Goal: Ask a question: Seek information or help from site administrators or community

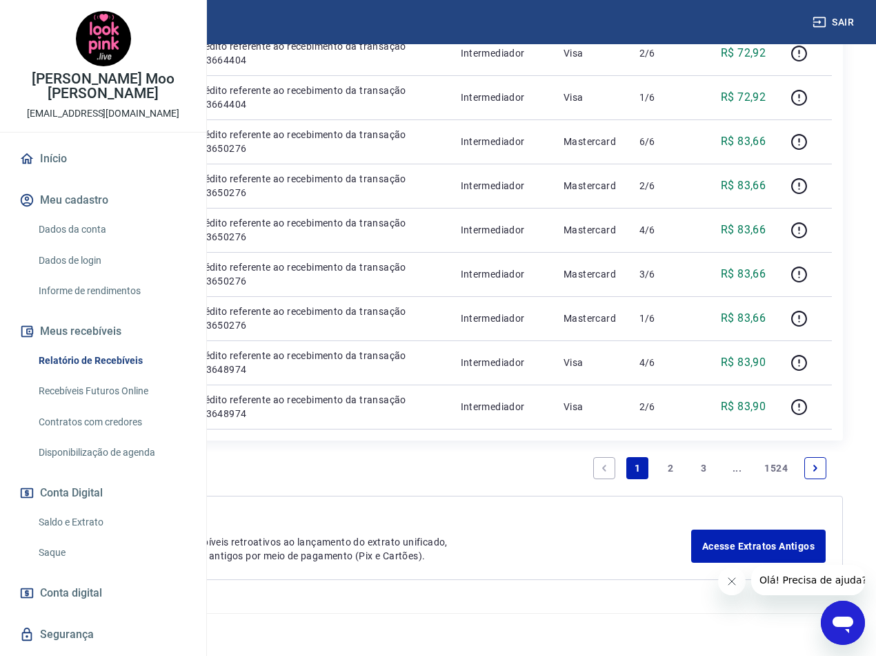
scroll to position [1311, 0]
drag, startPoint x: 671, startPoint y: 529, endPoint x: 628, endPoint y: 375, distance: 159.1
click at [671, 479] on link "2" at bounding box center [671, 468] width 22 height 22
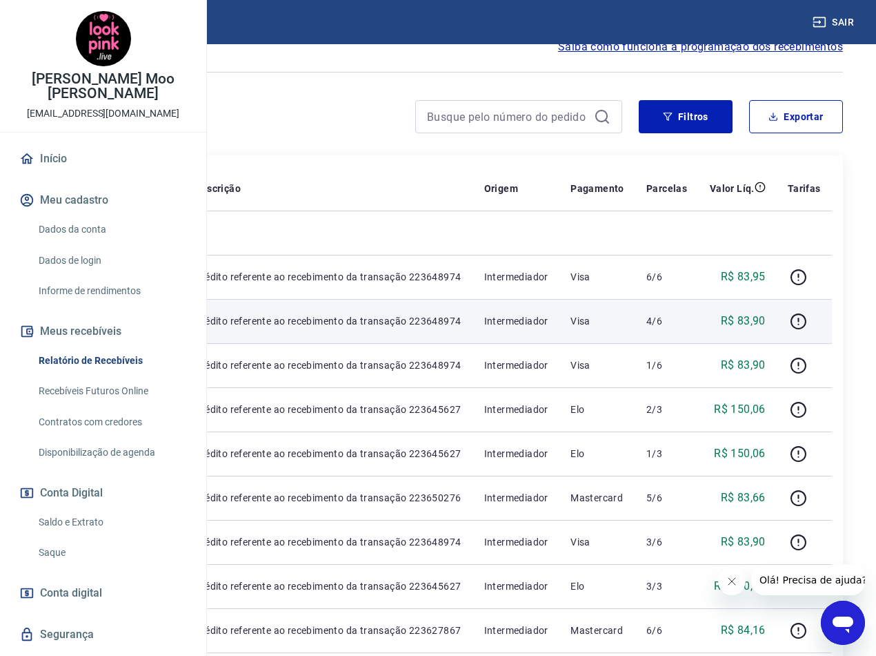
scroll to position [138, 0]
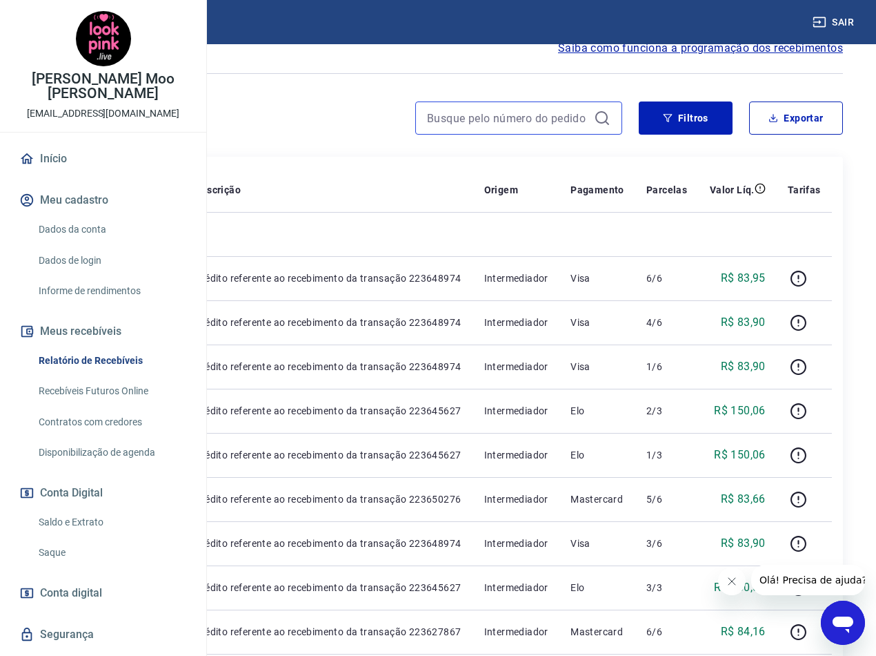
click at [551, 128] on input at bounding box center [507, 118] width 161 height 21
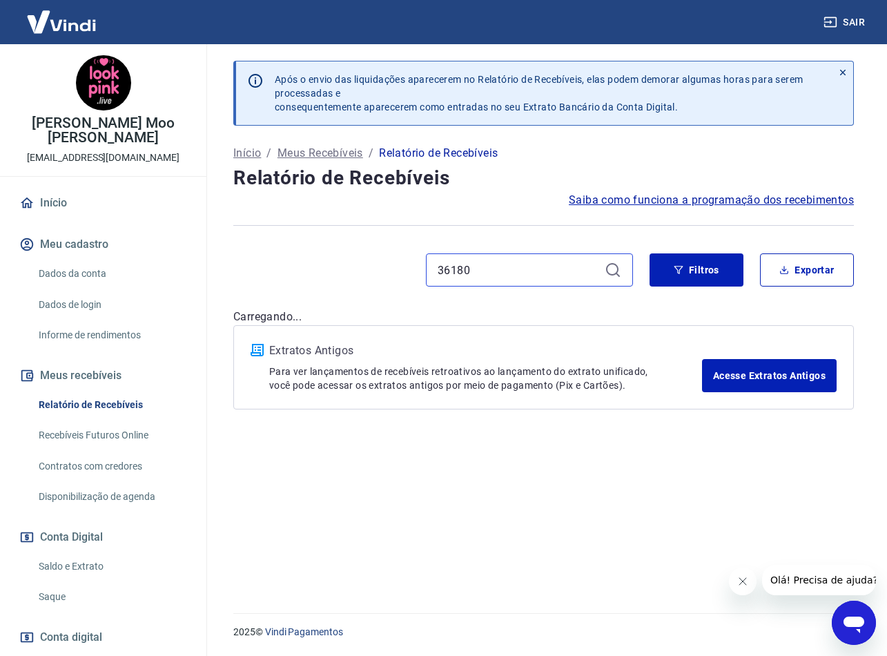
type input "36180"
click at [696, 136] on div "Após o envio das liquidações aparecerem no Relatório de Recebíveis, elas podem …" at bounding box center [543, 101] width 620 height 81
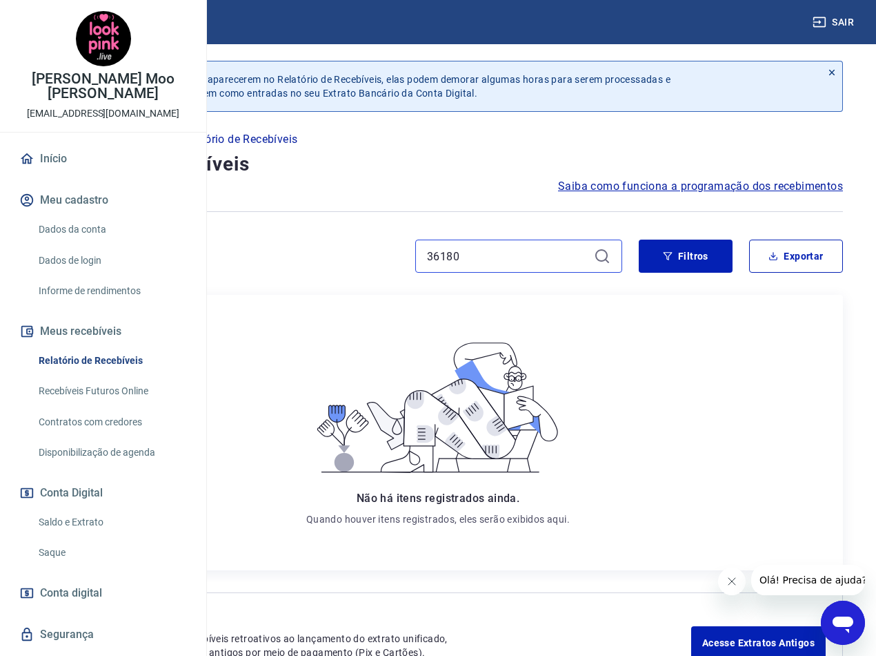
drag, startPoint x: 515, startPoint y: 265, endPoint x: 301, endPoint y: 272, distance: 214.1
click at [308, 273] on div "36180" at bounding box center [327, 255] width 589 height 33
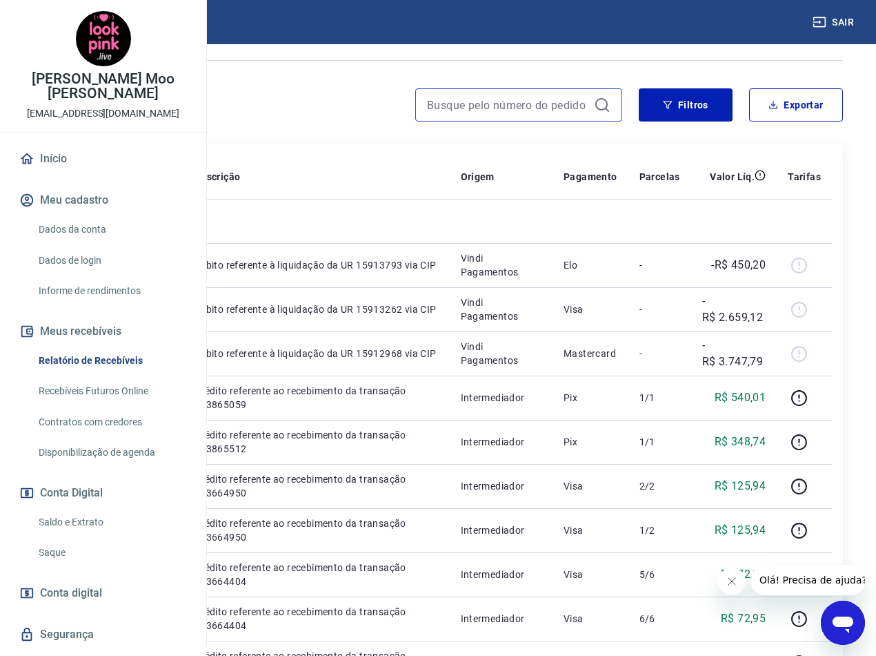
scroll to position [207, 0]
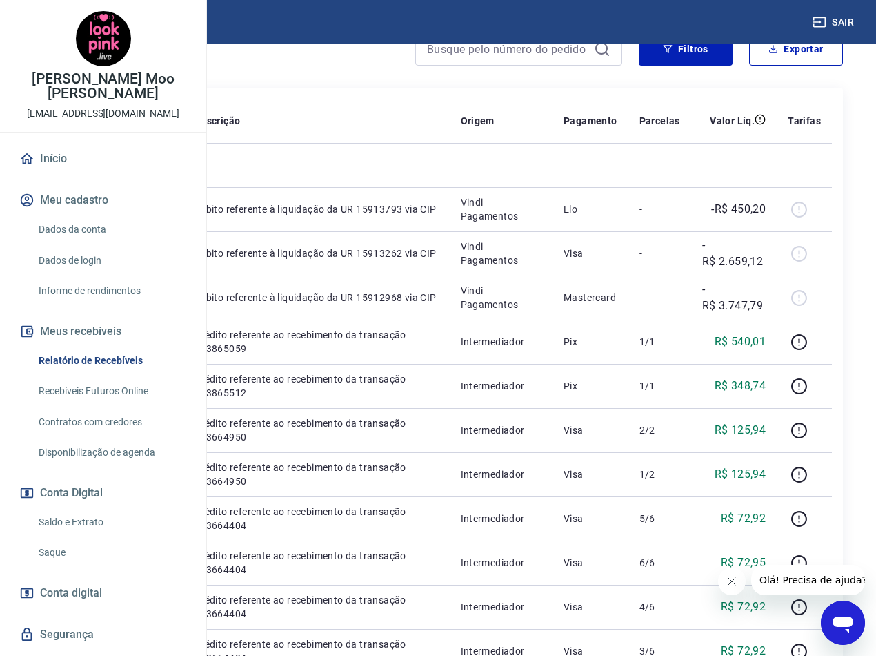
click at [727, 586] on icon "Fechar mensagem da empresa" at bounding box center [732, 581] width 11 height 11
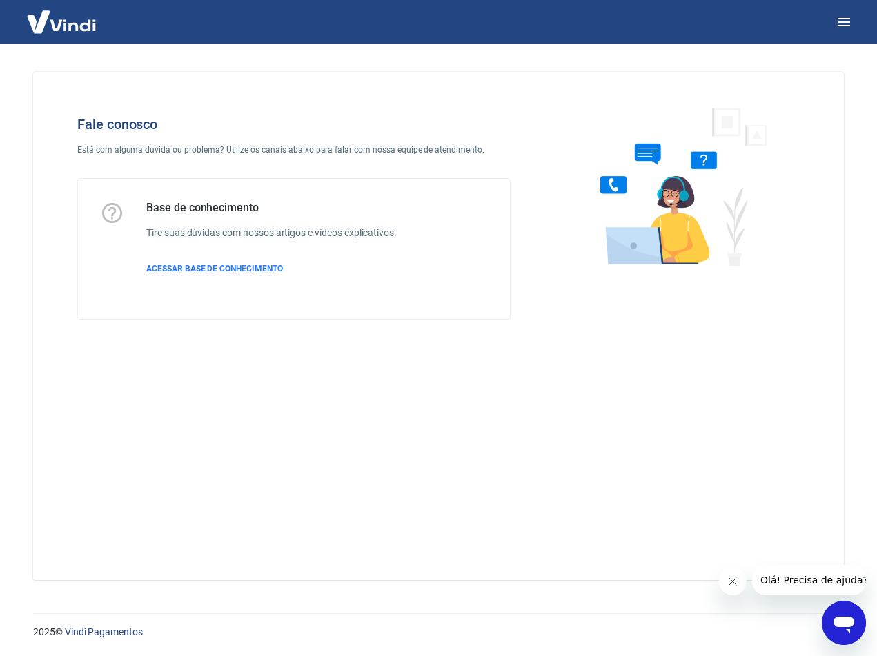
click at [732, 580] on icon "Fechar mensagem da empresa" at bounding box center [732, 581] width 11 height 11
click at [843, 623] on icon "Abrir janela de mensagens" at bounding box center [844, 624] width 21 height 17
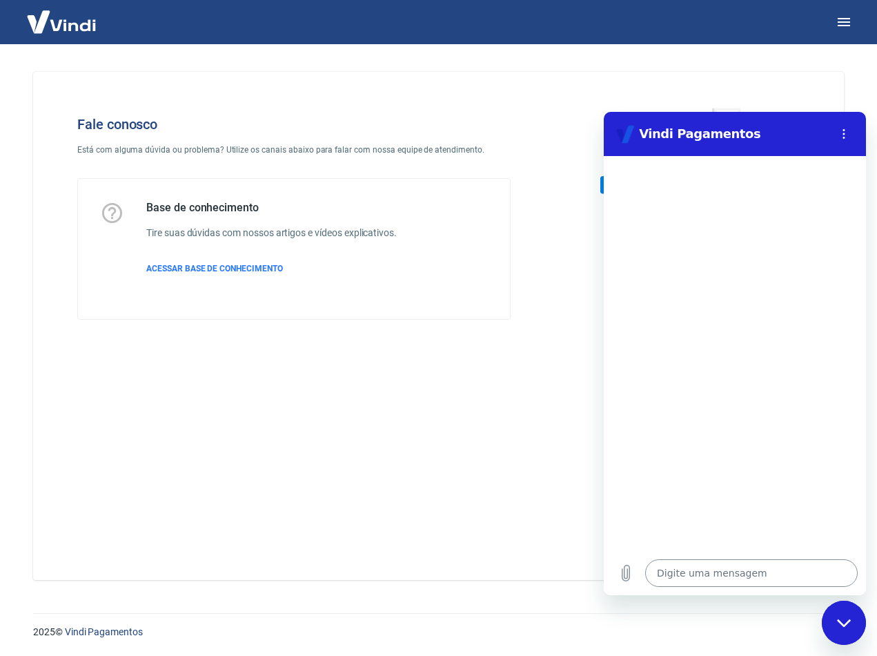
click at [750, 577] on textarea at bounding box center [751, 573] width 213 height 28
type textarea "p"
type textarea "x"
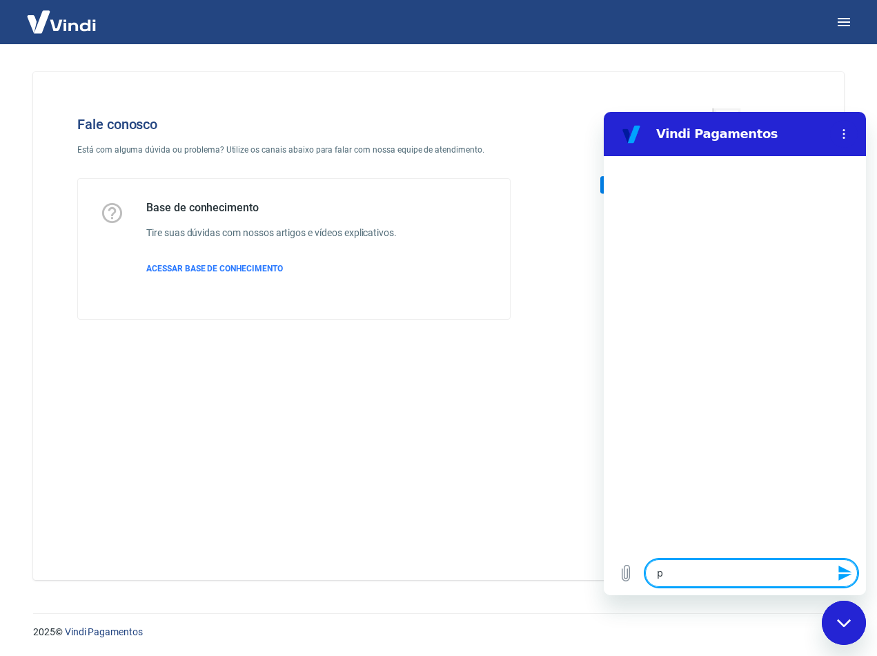
type textarea "pi"
type textarea "x"
type textarea "pix"
type textarea "x"
type textarea "pix"
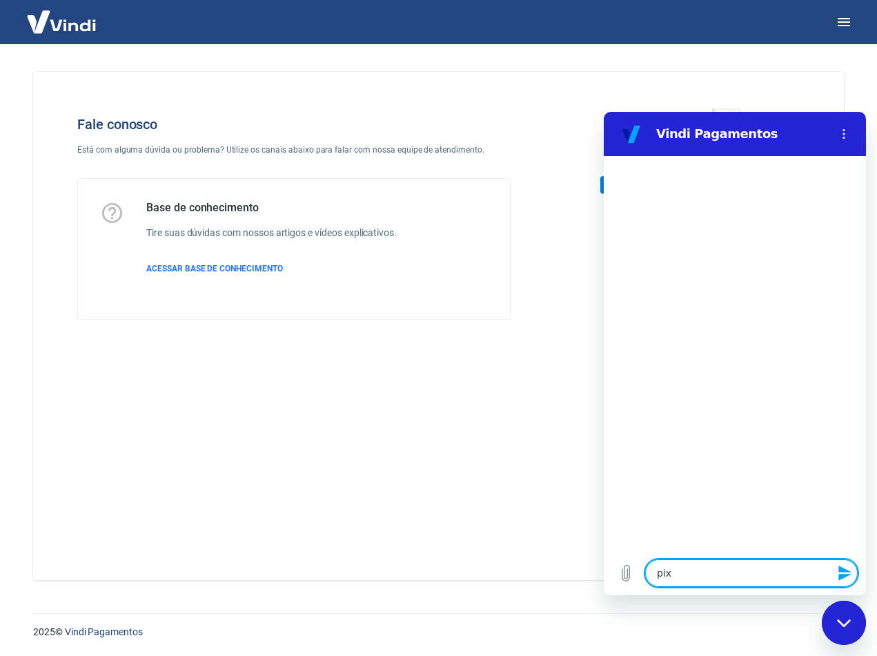
type textarea "x"
type textarea "pix p"
type textarea "x"
type textarea "pix pa"
type textarea "x"
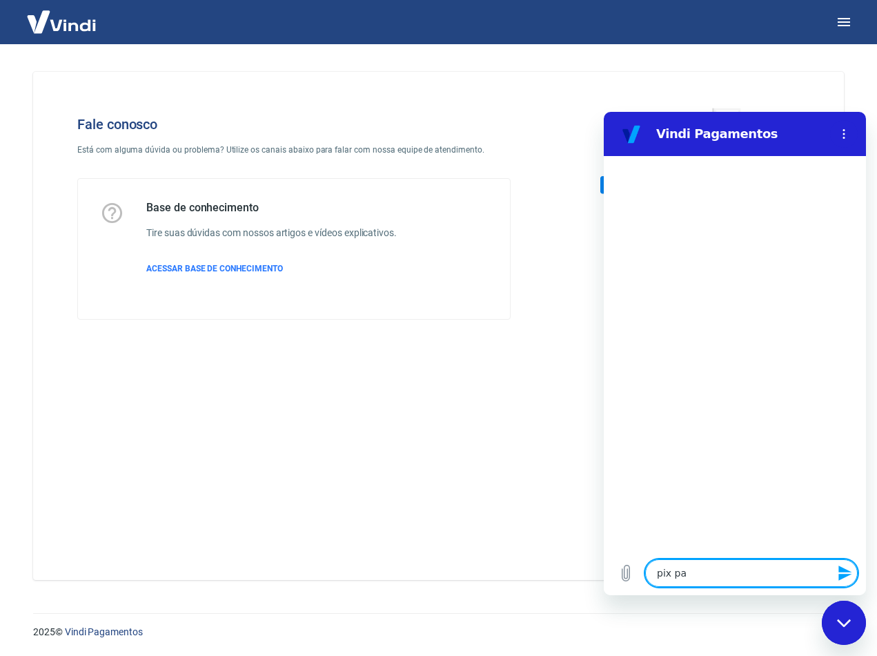
type textarea "pix pag"
type textarea "x"
type textarea "pix pago"
type textarea "x"
type textarea "pix pago"
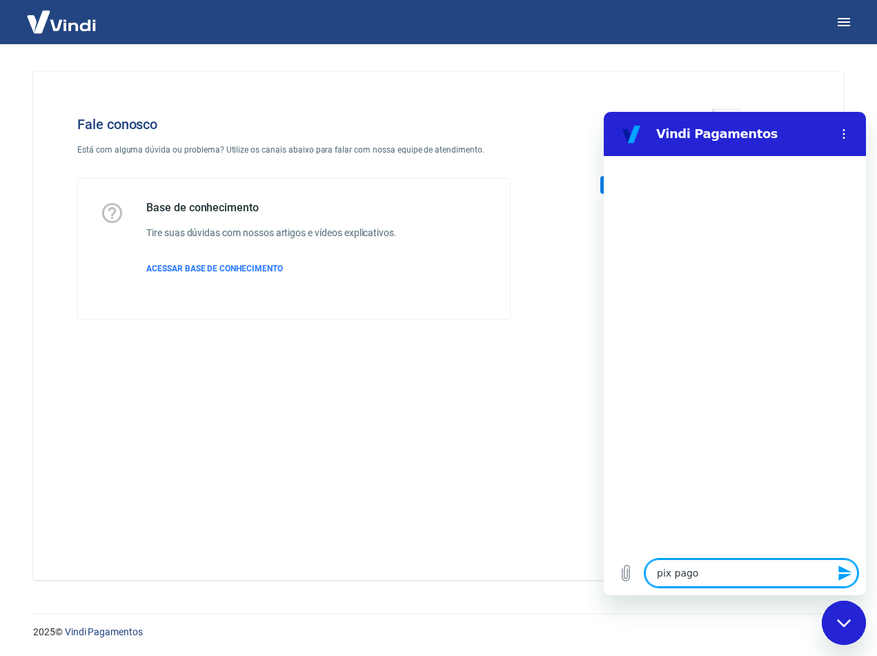
type textarea "x"
type textarea "pix pago m"
type textarea "x"
type textarea "pix pago ma"
type textarea "x"
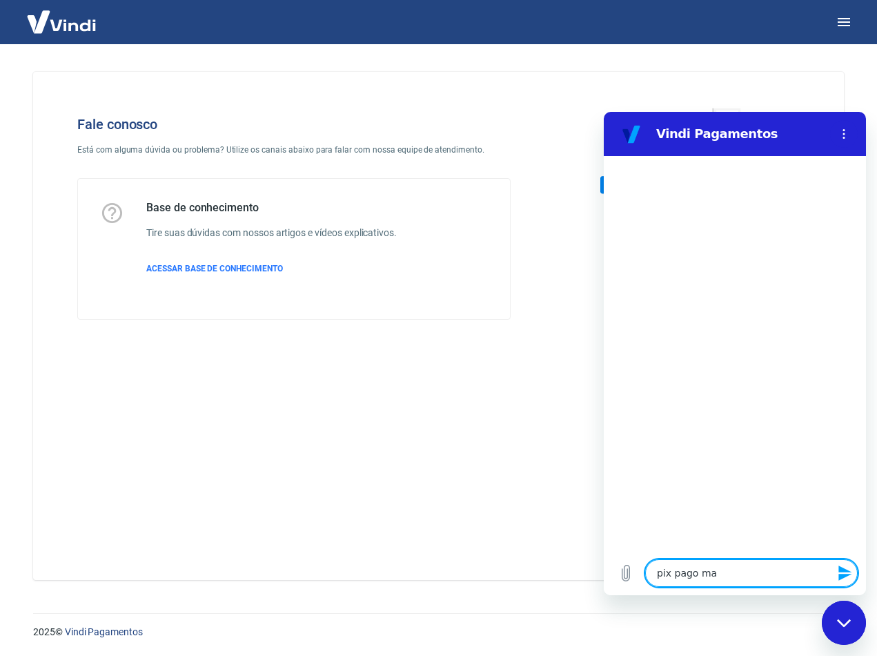
type textarea "pix pago mas"
type textarea "x"
type textarea "pix pago mas"
type textarea "x"
type textarea "pix pago mas n"
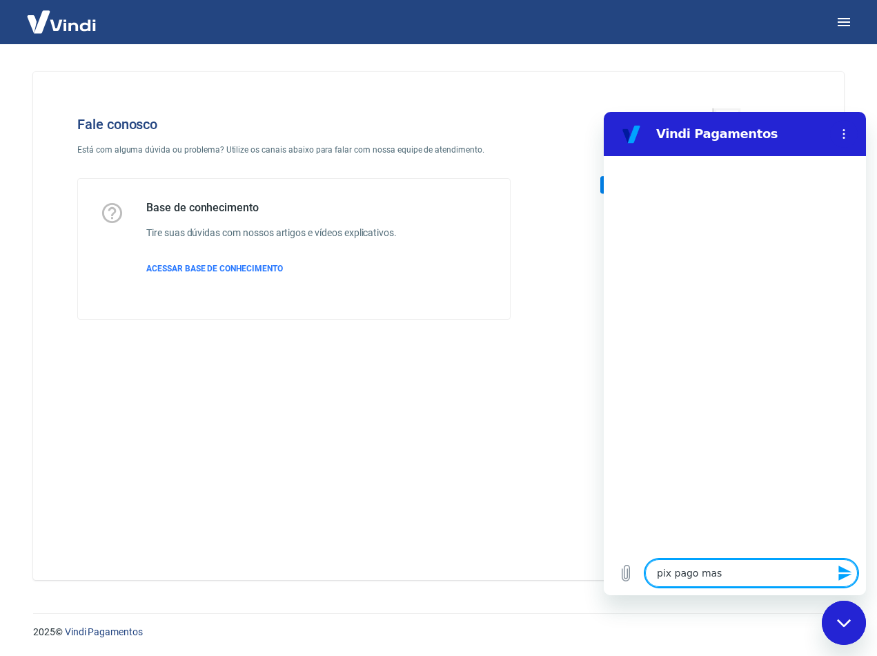
type textarea "x"
type textarea "pix pago mas na"
type textarea "x"
type textarea "pix pago mas nao"
type textarea "x"
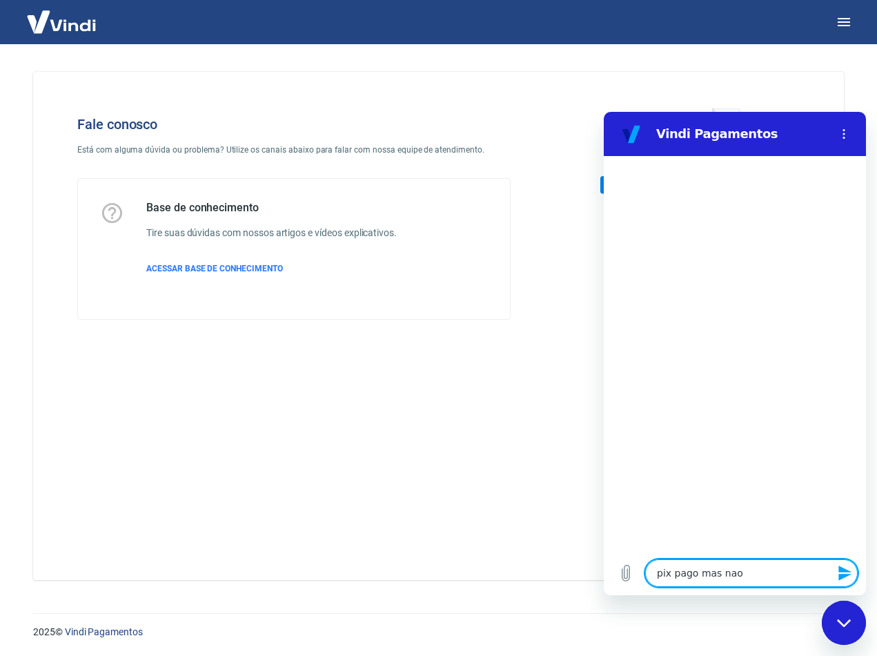
type textarea "pix pago mas nao"
type textarea "x"
type textarea "pix pago mas nao m"
type textarea "x"
type textarea "pix pago mas nao mo"
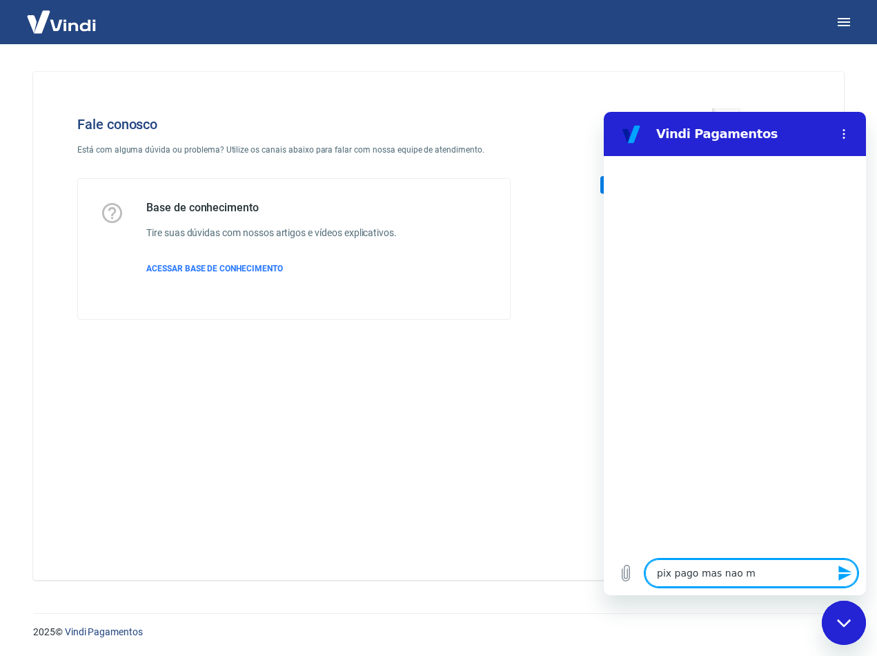
type textarea "x"
type textarea "pix pago mas nao mos"
type textarea "x"
type textarea "pix pago mas nao most"
type textarea "x"
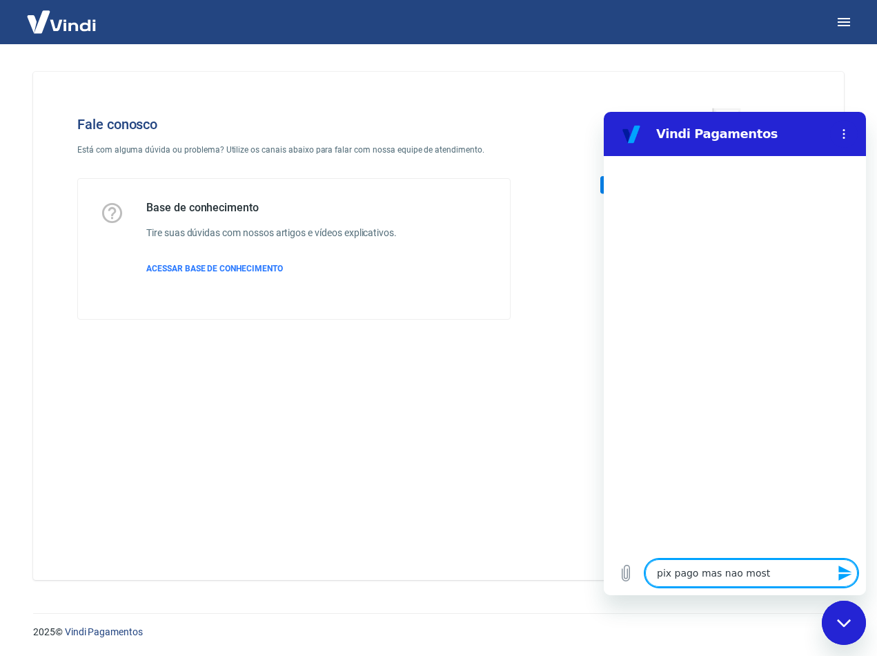
type textarea "pix pago mas nao mostr"
type textarea "x"
type textarea "pix pago mas nao mostra"
type textarea "x"
type textarea "pix pago mas nao mostrad"
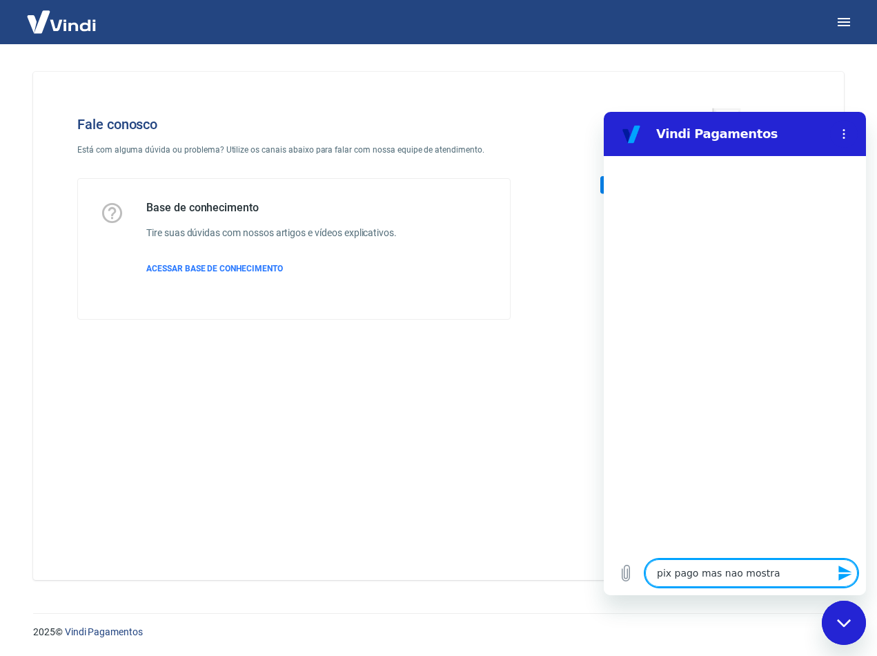
type textarea "x"
type textarea "pix pago mas nao mostrado"
type textarea "x"
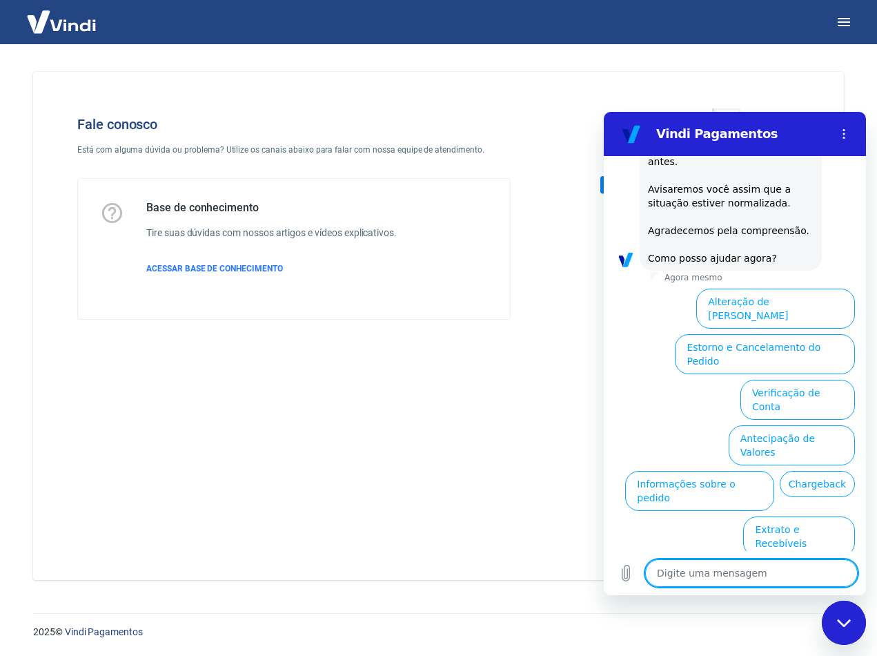
scroll to position [184, 0]
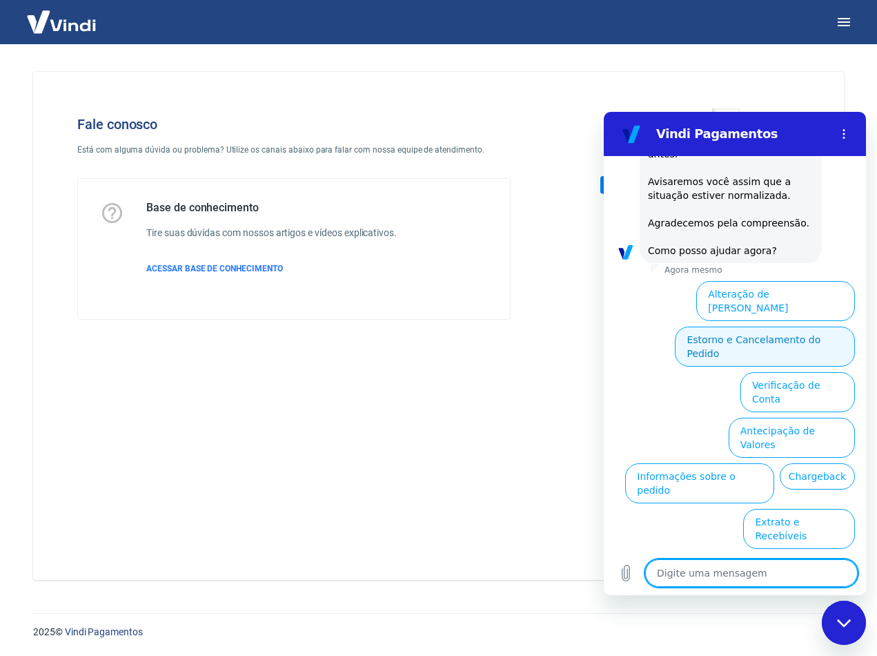
type textarea "p"
type textarea "x"
type textarea "f"
type textarea "x"
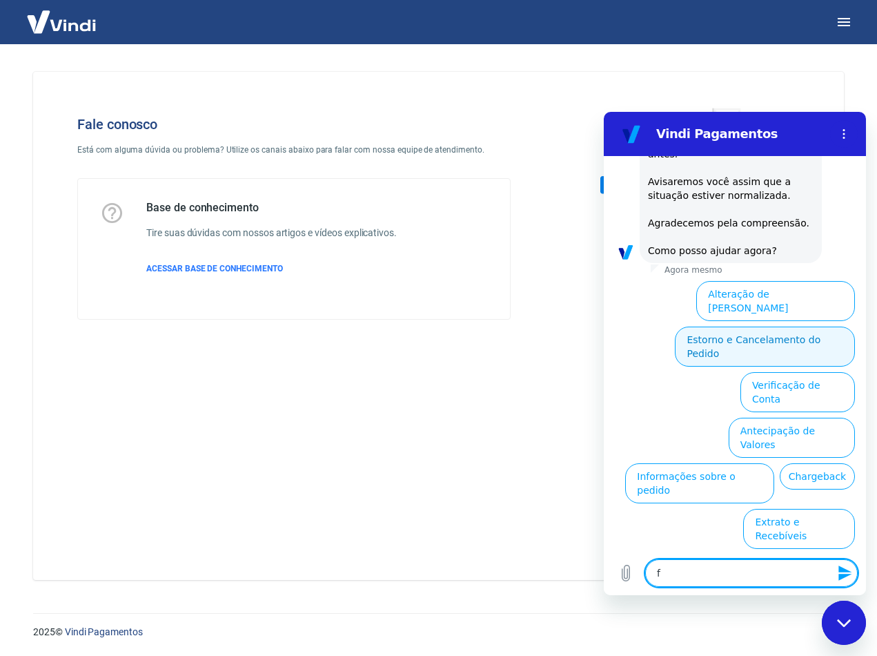
type textarea "fa"
type textarea "x"
type textarea "fal"
type textarea "x"
type textarea "fala"
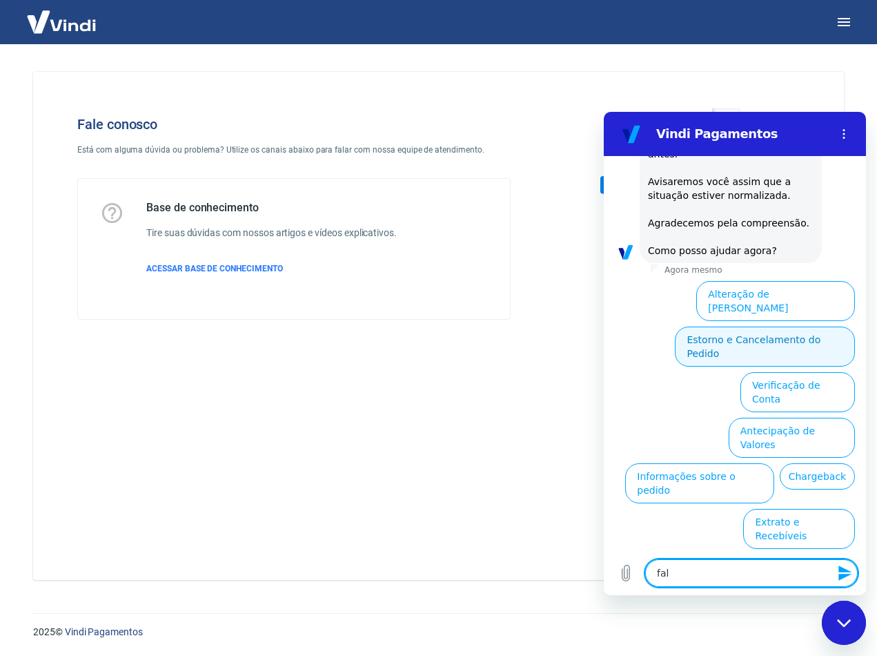
type textarea "x"
type textarea "falar"
type textarea "x"
type textarea "falar"
type textarea "x"
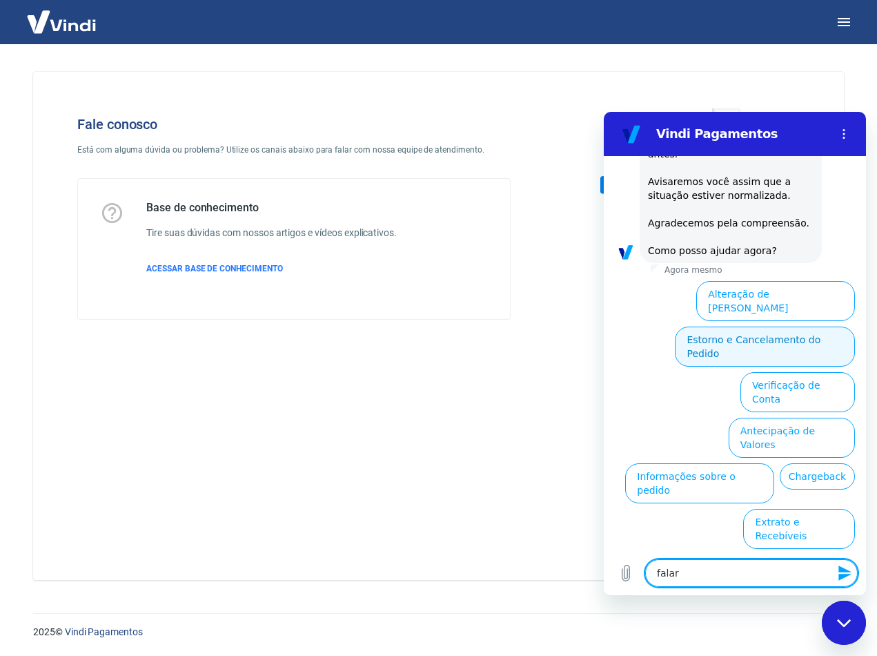
type textarea "falar c"
type textarea "x"
type textarea "falar co"
type textarea "x"
type textarea "falar com"
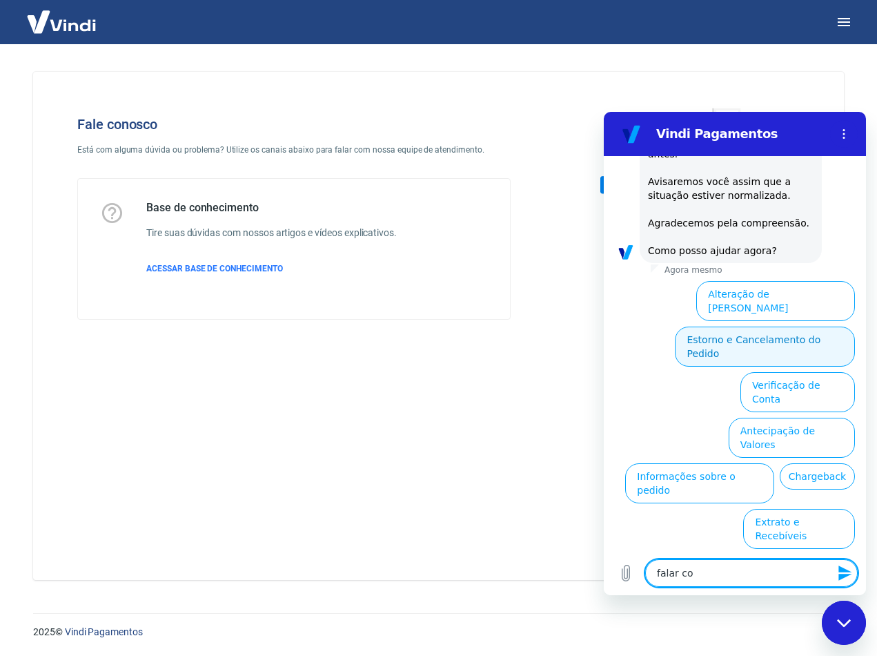
type textarea "x"
type textarea "falar com"
type textarea "x"
type textarea "falar com a"
type textarea "x"
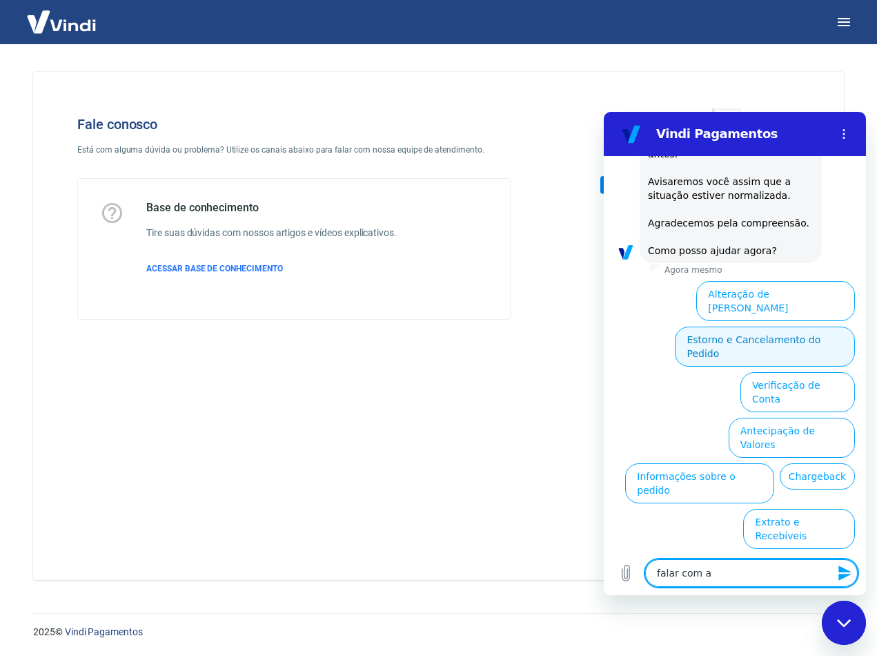
type textarea "falar com ag"
type textarea "x"
type textarea "falar com age"
type textarea "x"
type textarea "falar com agen"
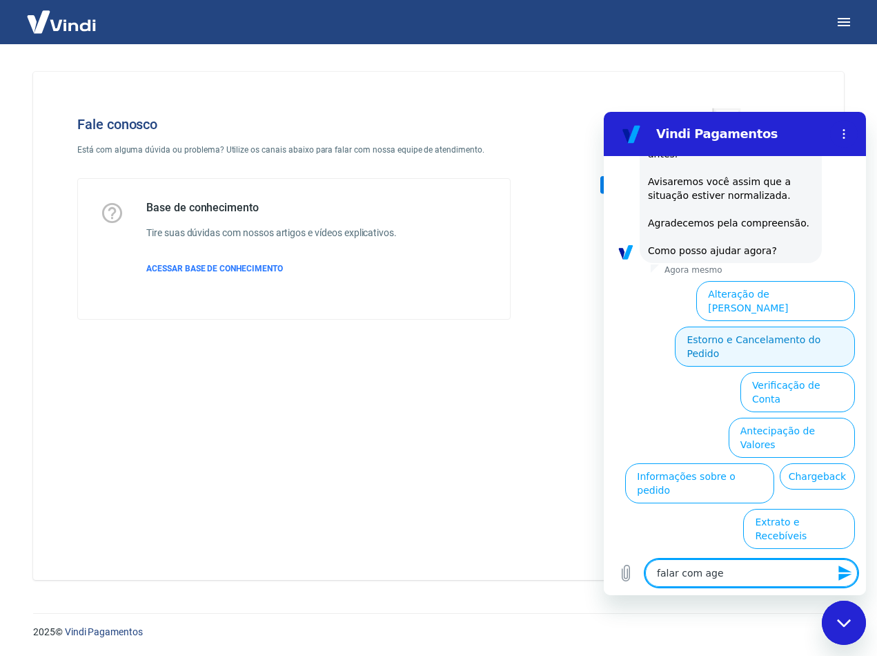
type textarea "x"
type textarea "falar com agent"
type textarea "x"
type textarea "falar com agente"
type textarea "x"
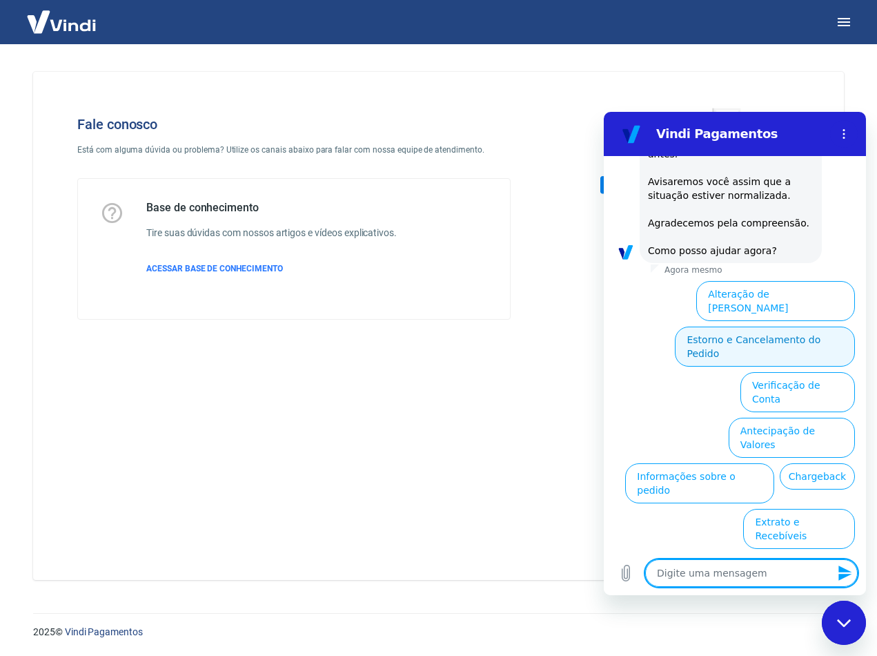
scroll to position [0, 0]
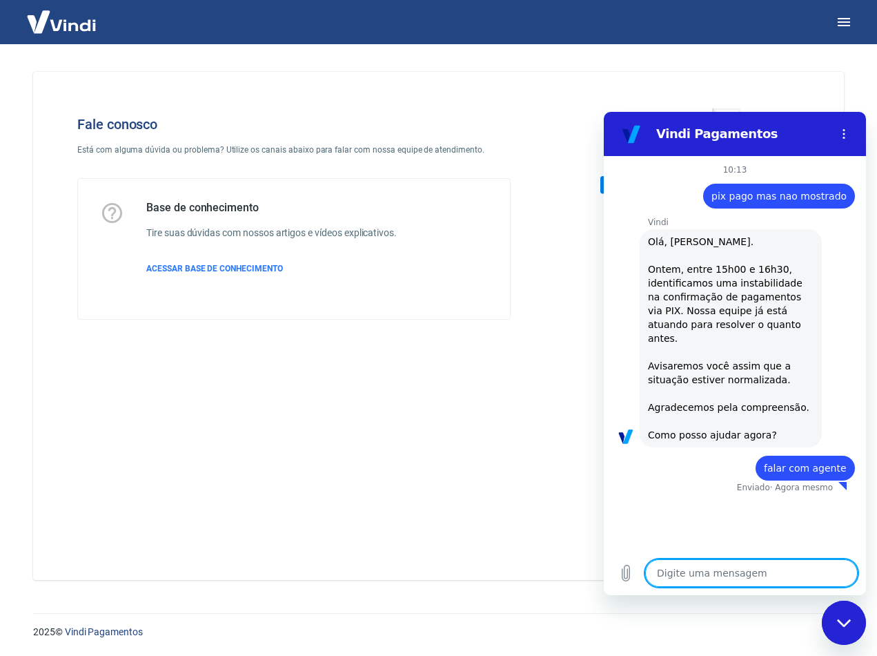
type textarea "x"
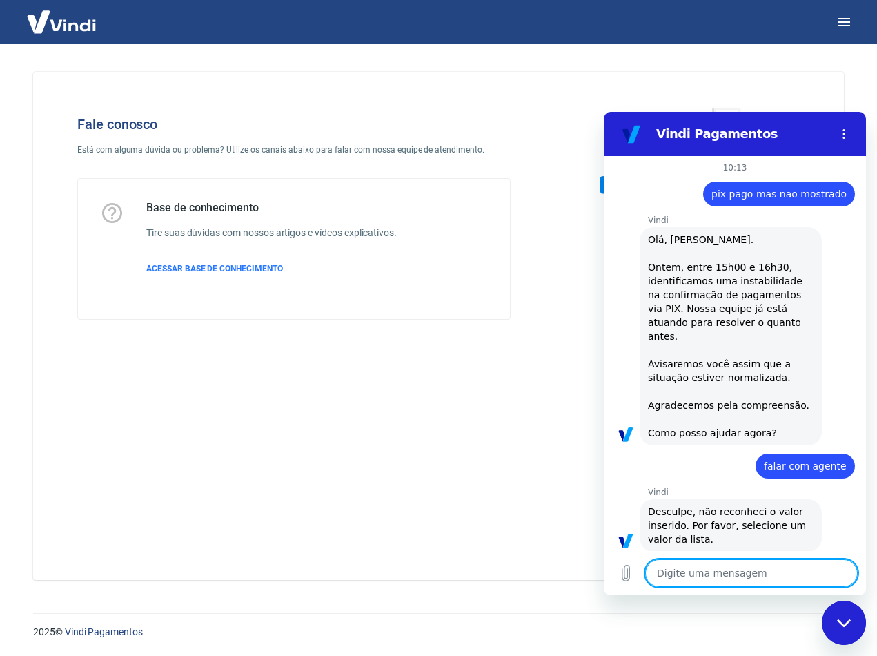
scroll to position [5, 0]
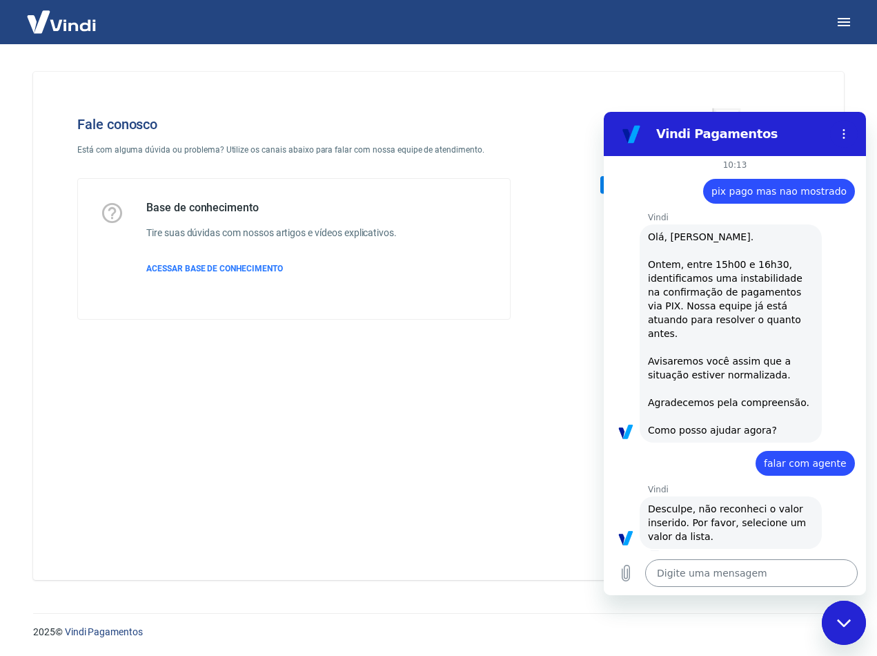
click at [783, 571] on textarea at bounding box center [751, 573] width 213 height 28
type textarea "c"
type textarea "x"
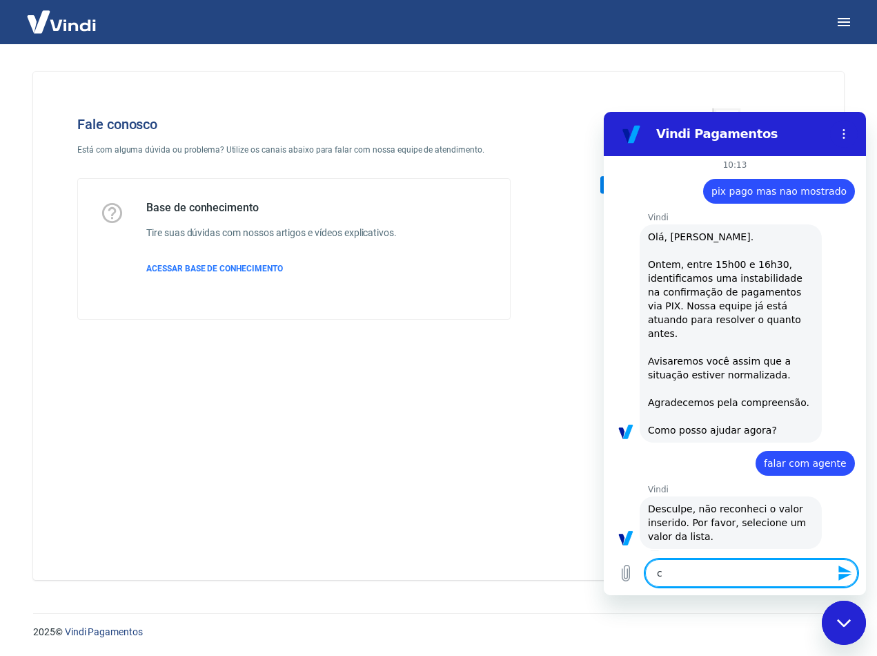
type textarea "ca"
type textarea "x"
type textarea "can"
type textarea "x"
type textarea "canc"
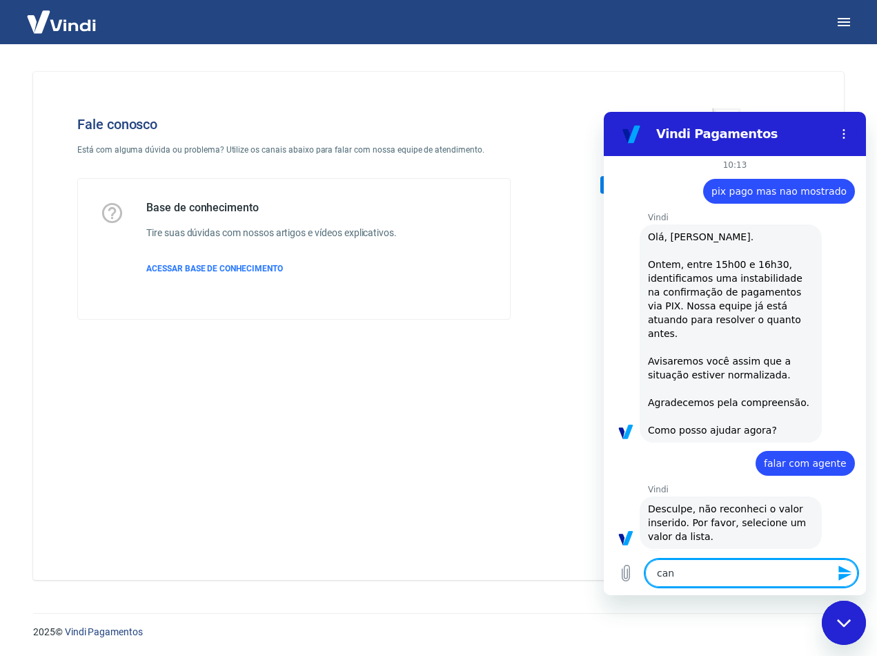
type textarea "x"
type textarea "cance"
type textarea "x"
type textarea "cancel"
type textarea "x"
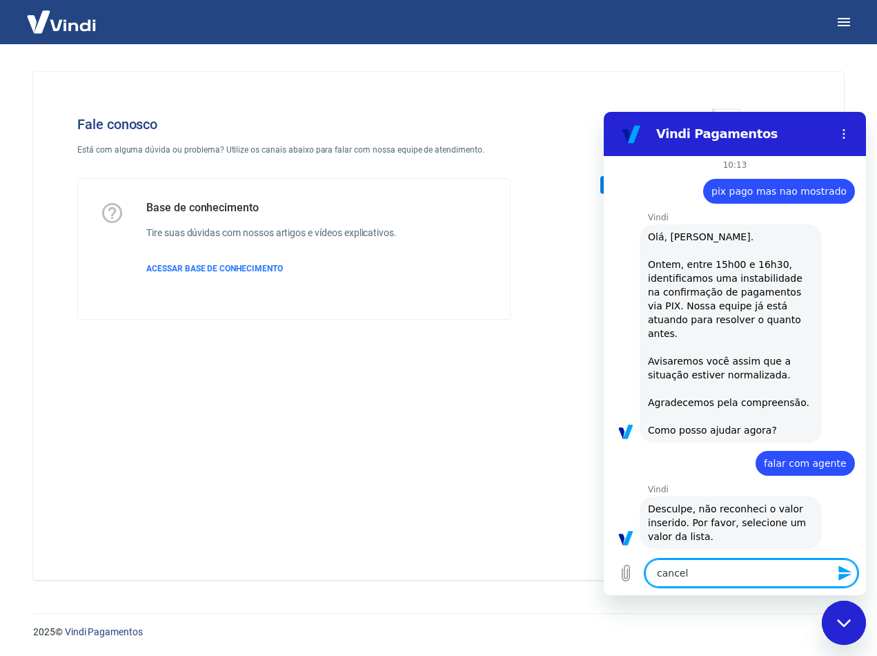
type textarea "cancele"
type textarea "x"
type textarea "cancelei"
type textarea "x"
type textarea "cancelei"
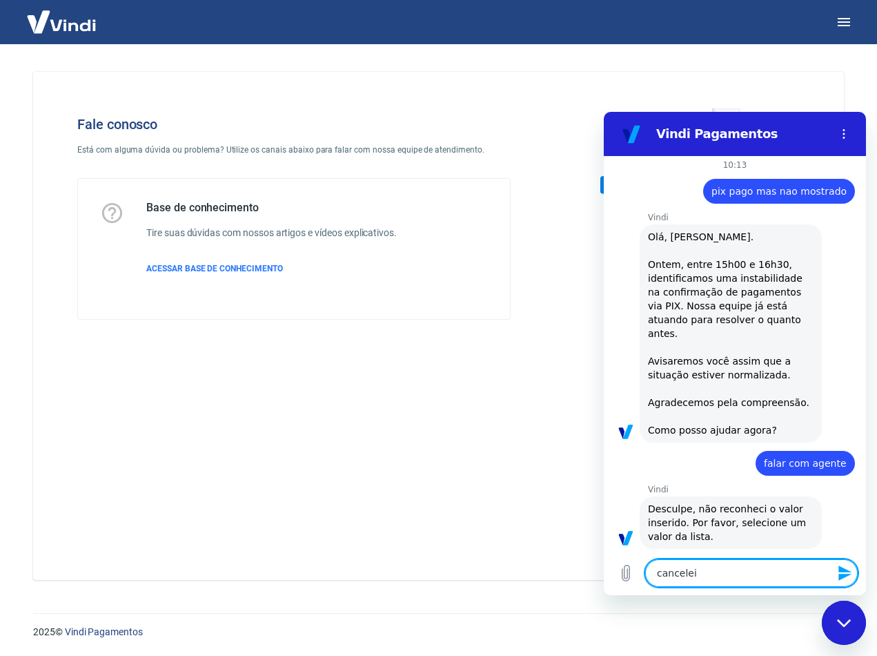
type textarea "x"
type textarea "cancelei o"
type textarea "x"
type textarea "cancelei o"
type textarea "x"
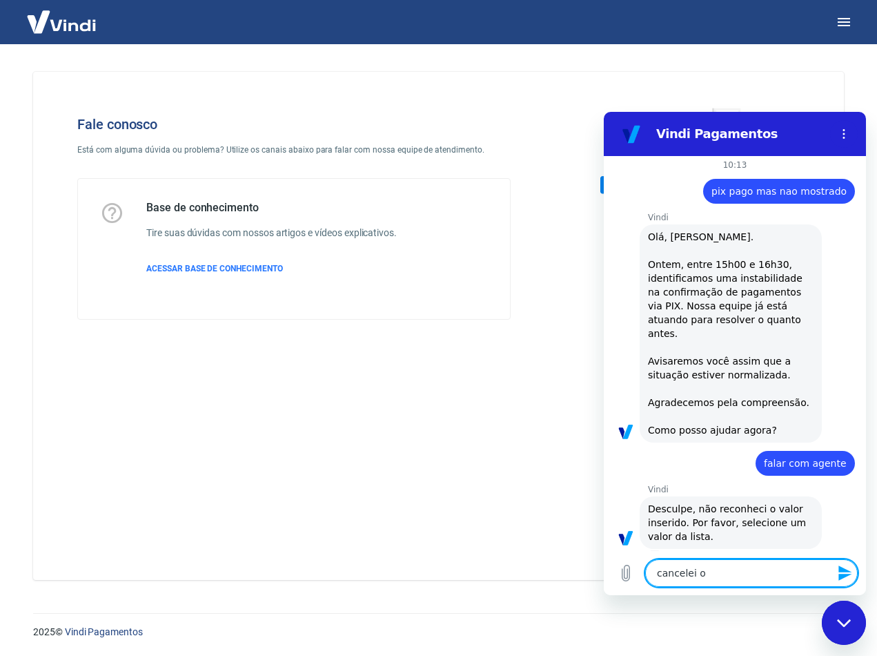
type textarea "cancelei o p"
type textarea "x"
type textarea "cancelei o pe"
type textarea "x"
type textarea "cancelei o ped"
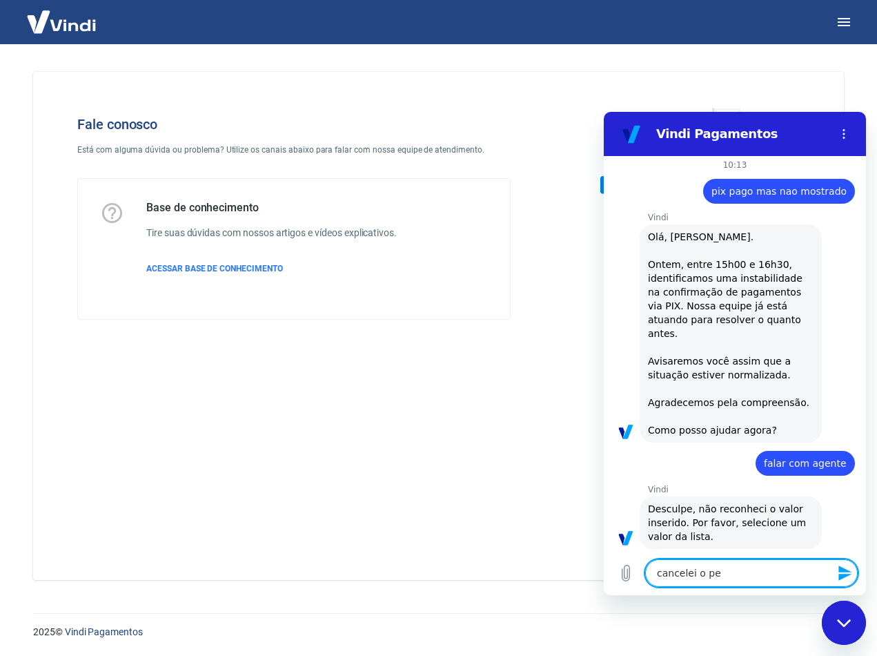
type textarea "x"
type textarea "cancelei o pedi"
type textarea "x"
type textarea "cancelei o pedid"
type textarea "x"
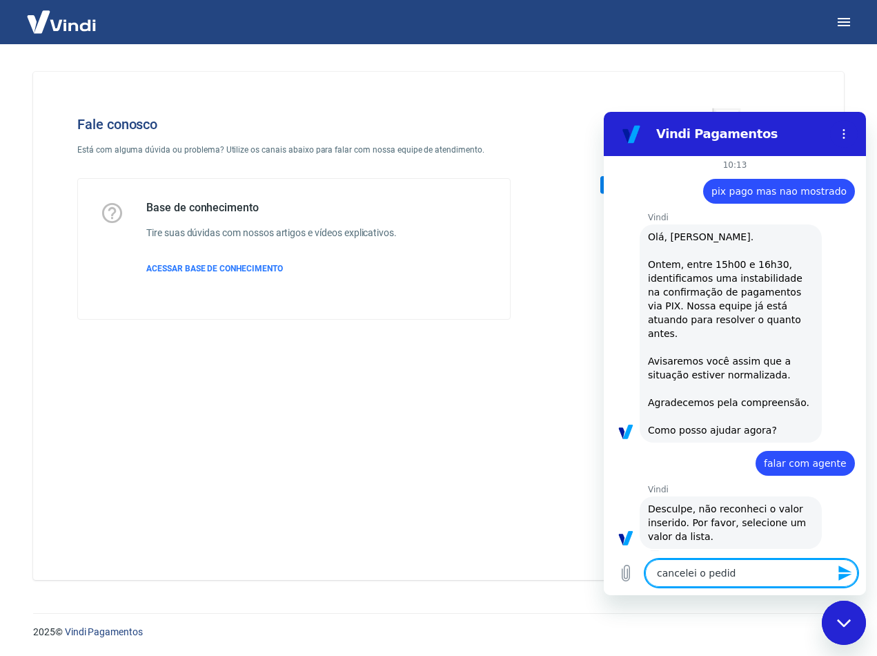
type textarea "cancelei o pedido"
type textarea "x"
type textarea "cancelei o pedido"
type textarea "x"
type textarea "cancelei o pedido 3"
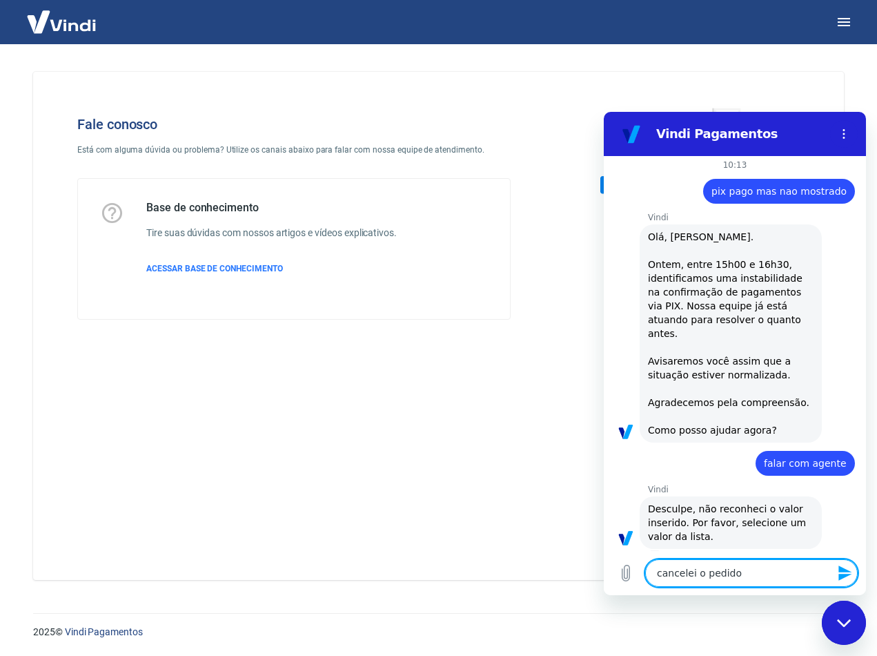
type textarea "x"
type textarea "cancelei o pedido 36"
type textarea "x"
type textarea "cancelei o pedido 361"
type textarea "x"
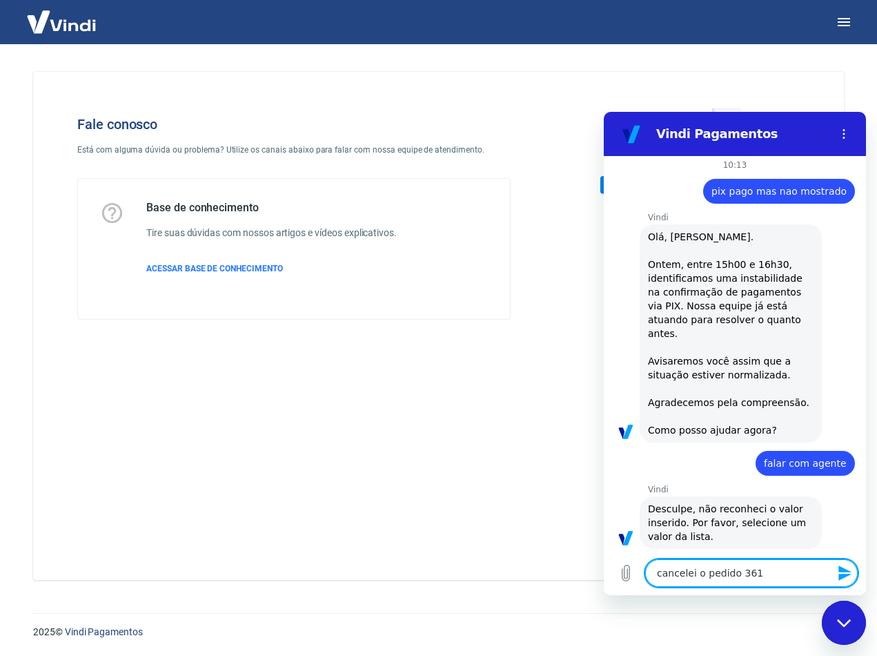
type textarea "cancelei o pedido 3618"
type textarea "x"
type textarea "cancelei o pedido 36180"
type textarea "x"
type textarea "cancelei o pedido 36180"
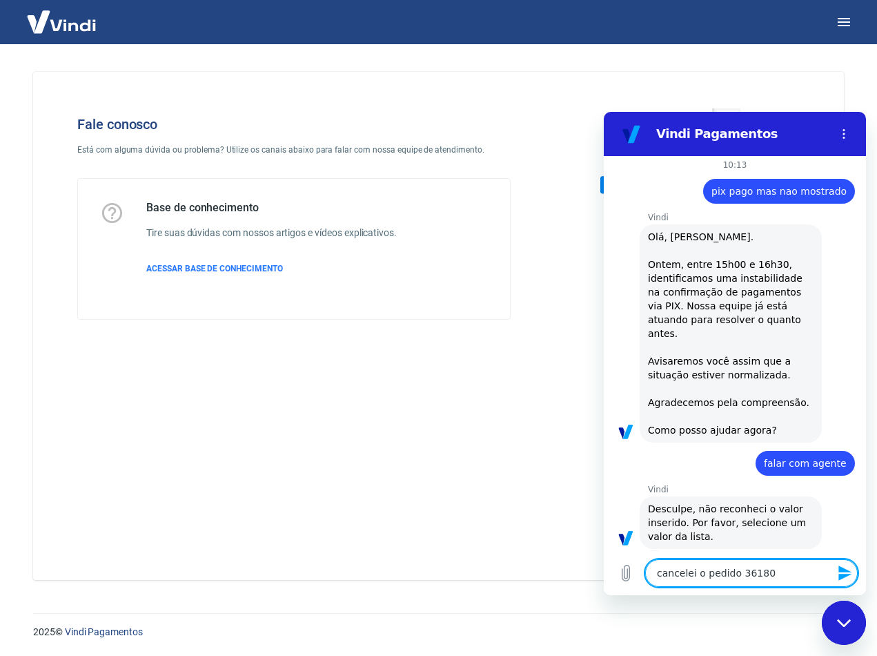
type textarea "x"
type textarea "cancelei o pedido 36180 n"
type textarea "x"
type textarea "cancelei o pedido 36180 no"
type textarea "x"
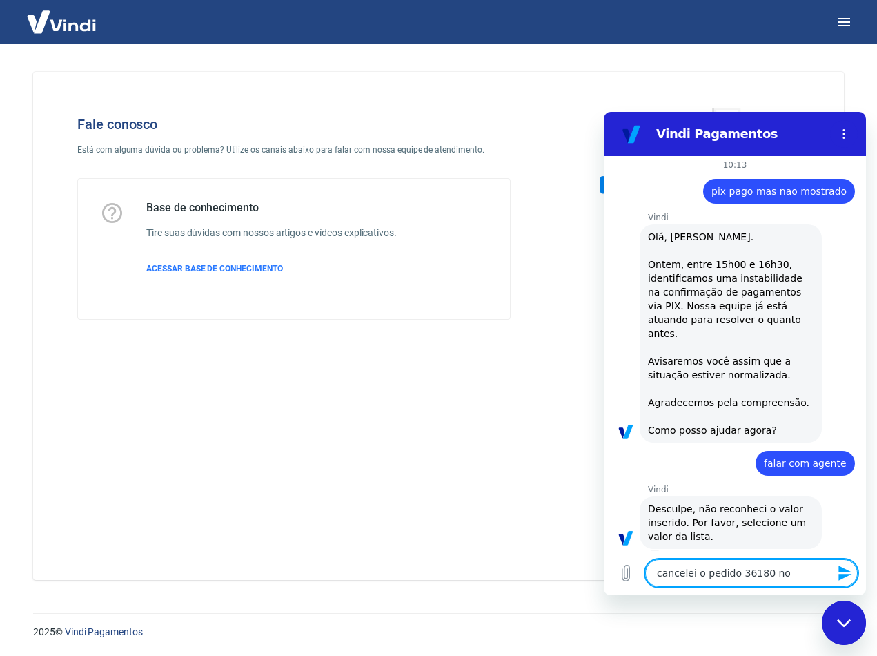
type textarea "cancelei o pedido 36180 no"
type textarea "x"
type textarea "cancelei o pedido 36180 no i"
type textarea "x"
type textarea "cancelei o pedido 36180 no in"
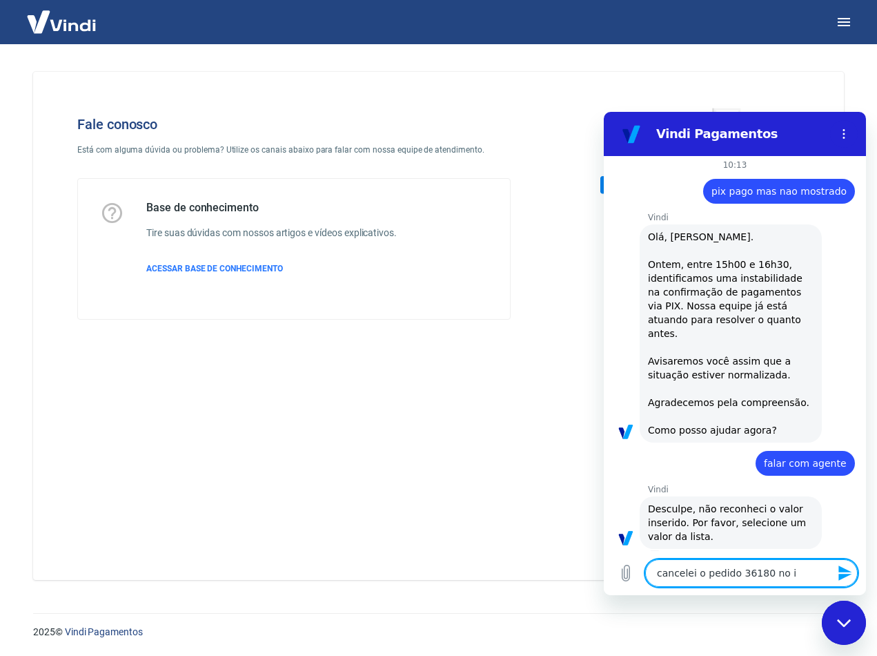
type textarea "x"
type textarea "cancelei o pedido 36180 no int"
type textarea "x"
type textarea "cancelei o pedido 36180 no inte"
type textarea "x"
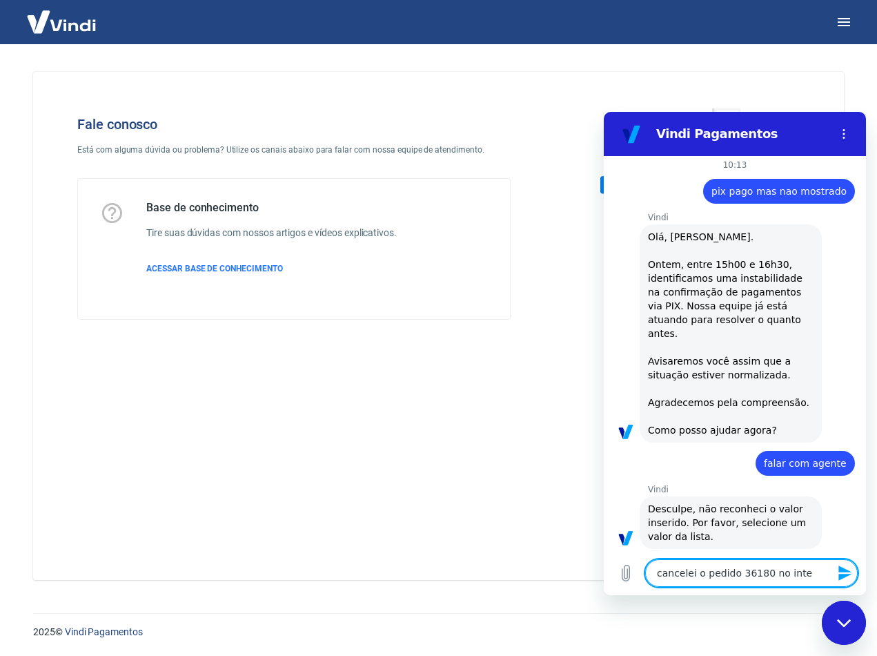
type textarea "cancelei o pedido 36180 no inter"
type textarea "x"
type textarea "cancelei o pedido 36180 no interm"
type textarea "x"
type textarea "cancelei o pedido 36180 no interme"
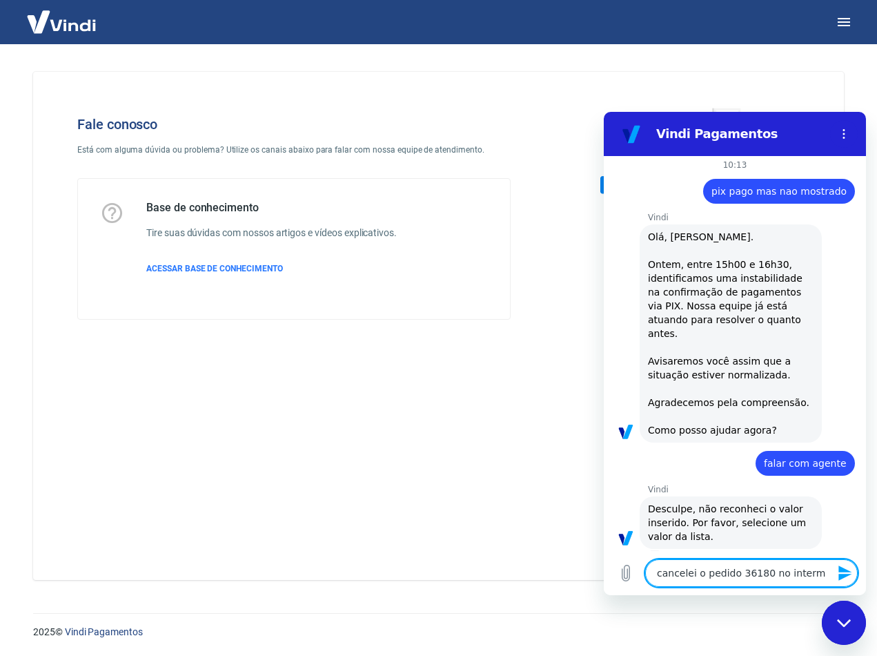
type textarea "x"
type textarea "cancelei o pedido 36180 no intermed"
type textarea "x"
type textarea "cancelei o pedido 36180 no intermedi"
type textarea "x"
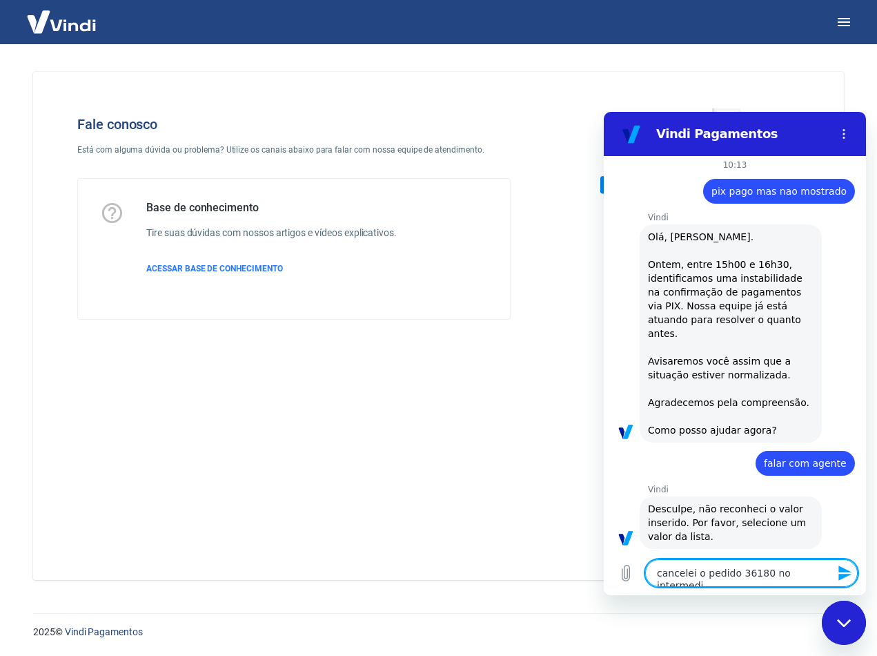
type textarea "cancelei o pedido 36180 no intermedia"
type textarea "x"
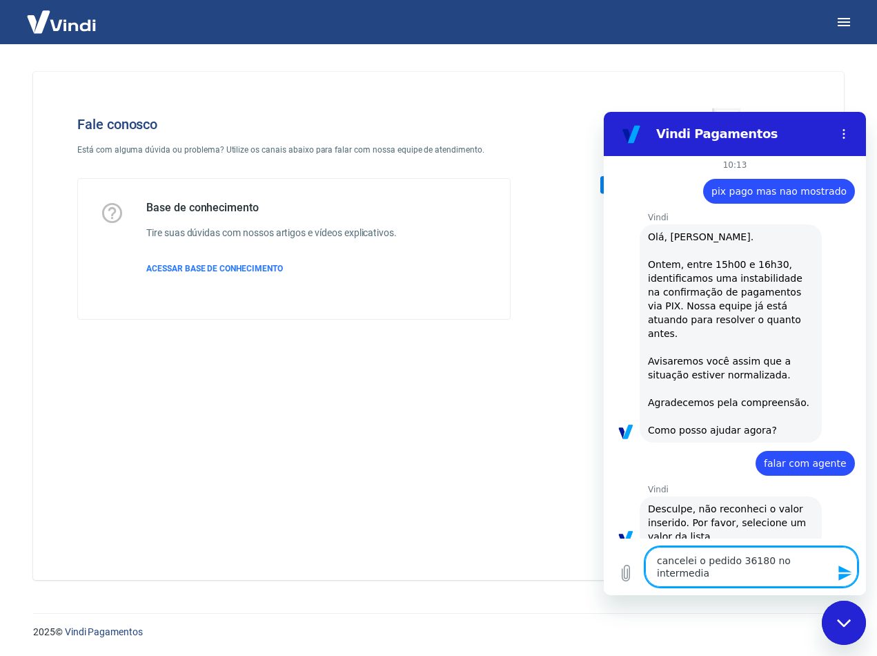
type textarea "cancelei o pedido 36180 no intermediad"
type textarea "x"
type textarea "cancelei o pedido 36180 no intermediado"
type textarea "x"
type textarea "cancelei o pedido 36180 no intermediador"
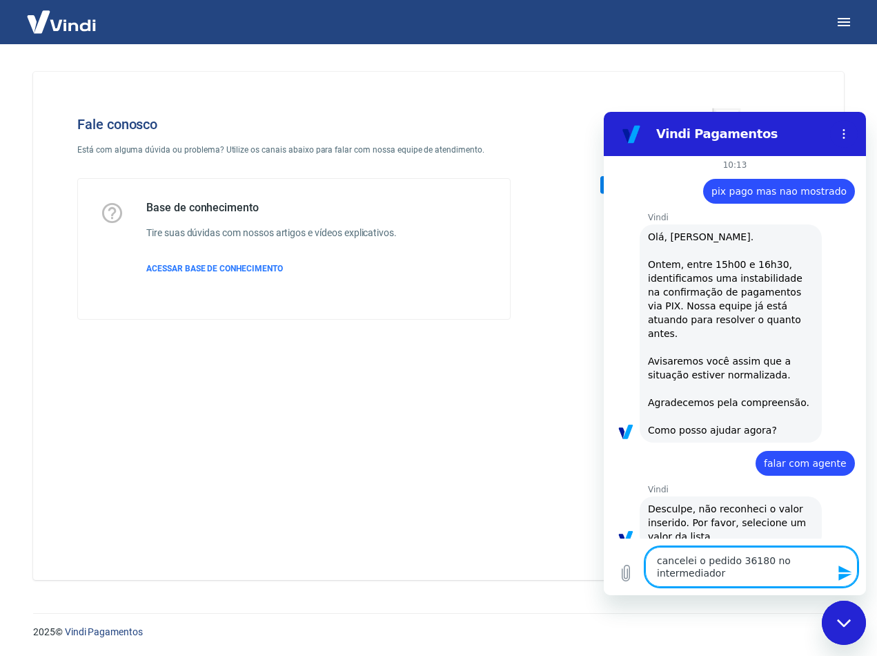
type textarea "x"
type textarea "cancelei o pedido 36180 no intermediador"
type textarea "x"
type textarea "cancelei o pedido 36180 no intermediador a"
type textarea "x"
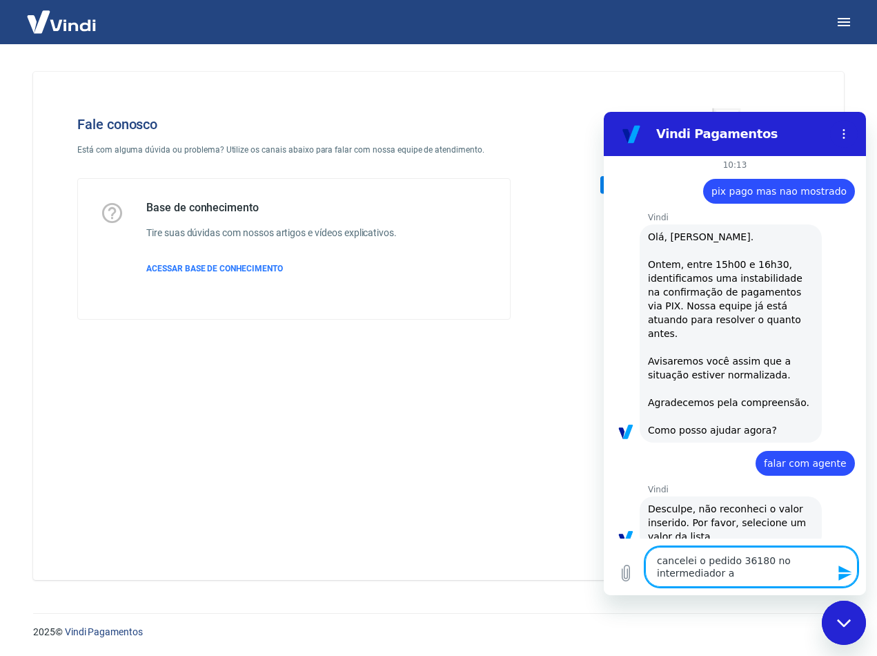
type textarea "cancelei o pedido 36180 no intermediador ac"
type textarea "x"
type textarea "cancelei o pedido 36180 no intermediador ach"
type textarea "x"
type textarea "cancelei o pedido 36180 no intermediador acha"
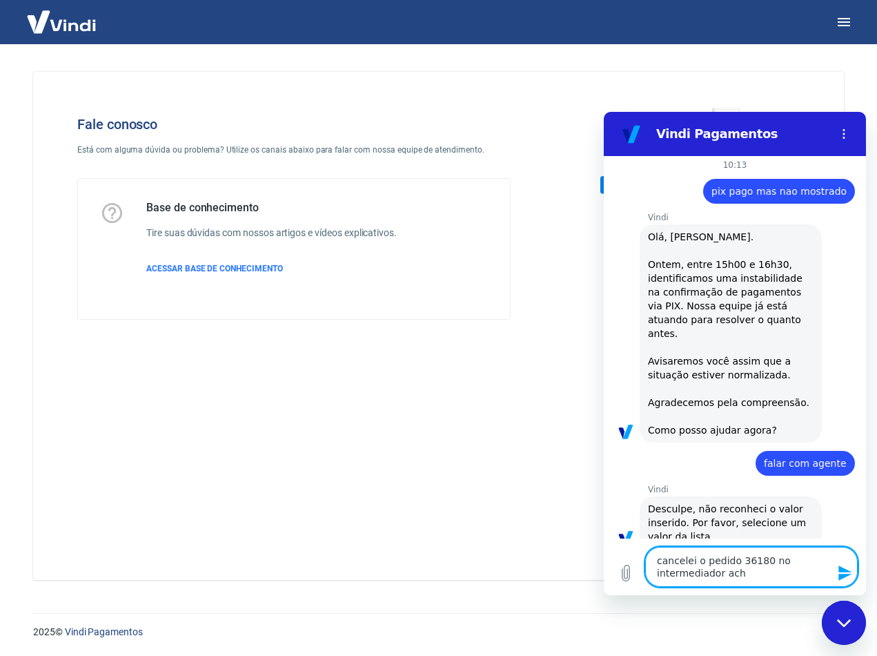
type textarea "x"
type textarea "cancelei o pedido 36180 no intermediador achan"
type textarea "x"
type textarea "cancelei o pedido 36180 no intermediador achand"
type textarea "x"
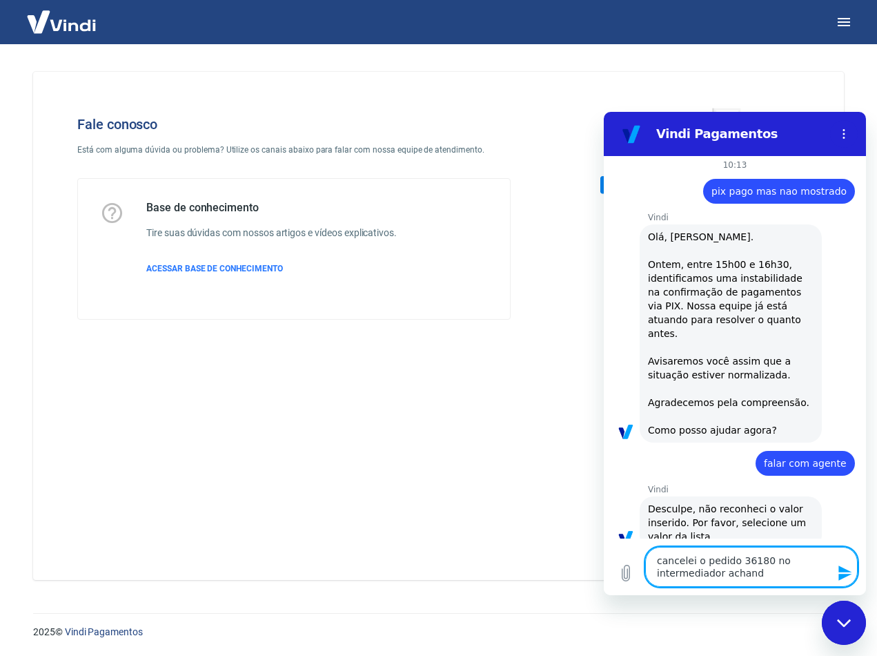
type textarea "cancelei o pedido 36180 no intermediador achando"
type textarea "x"
type textarea "cancelei o pedido 36180 no intermediador achando"
type textarea "x"
type textarea "cancelei o pedido 36180 no intermediador achando q"
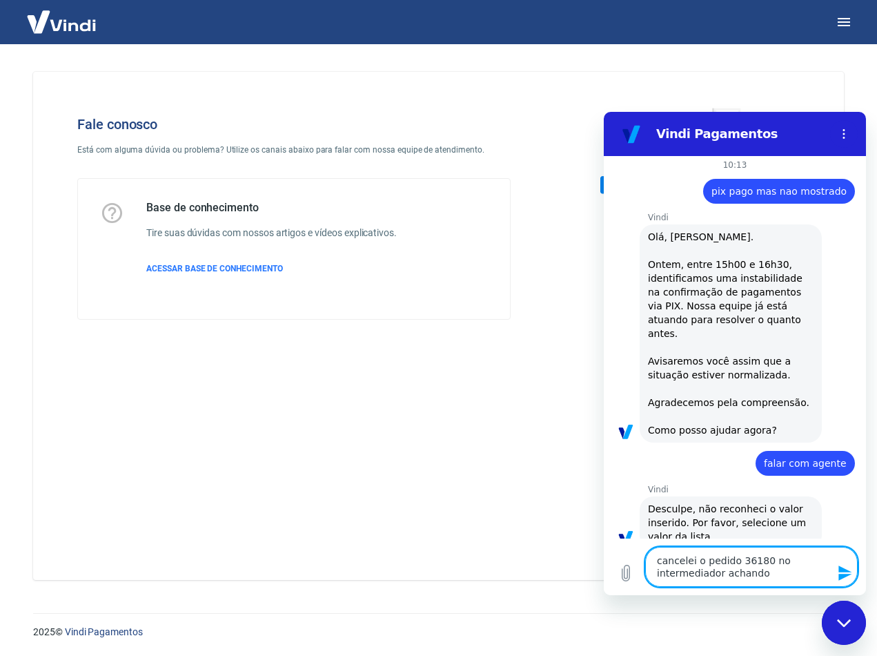
type textarea "x"
type textarea "cancelei o pedido 36180 no intermediador achando qu"
type textarea "x"
type textarea "cancelei o pedido 36180 no intermediador achando que"
type textarea "x"
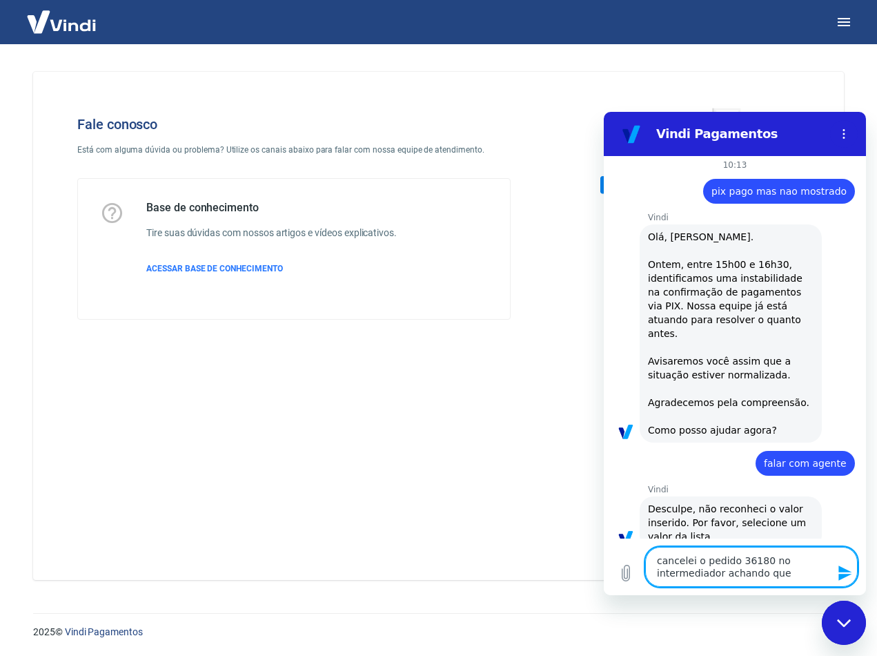
type textarea "cancelei o pedido 36180 no intermediador achando que"
type textarea "x"
type textarea "cancelei o pedido 36180 no intermediador achando que o"
type textarea "x"
type textarea "cancelei o pedido 36180 no intermediador achando que o"
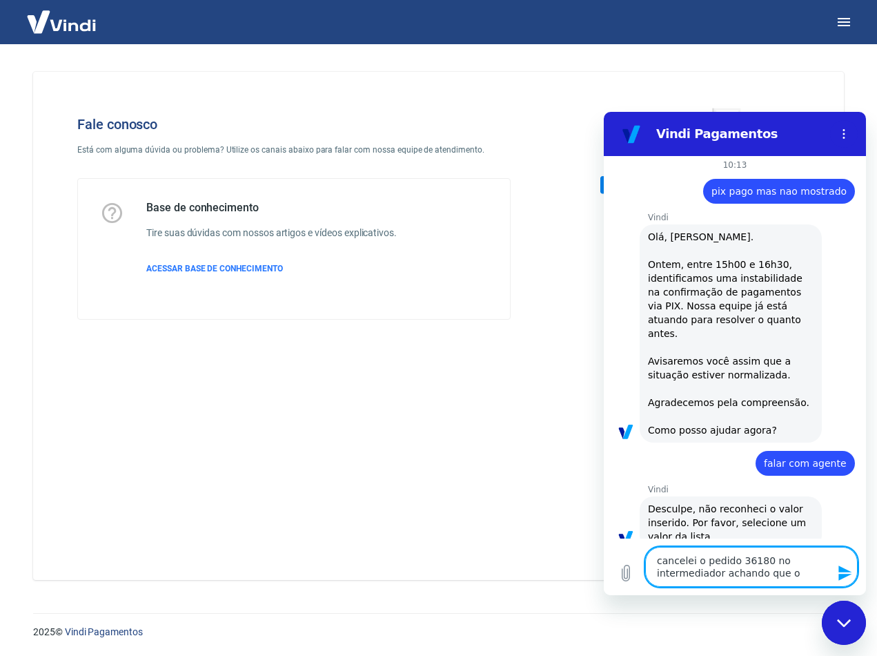
type textarea "x"
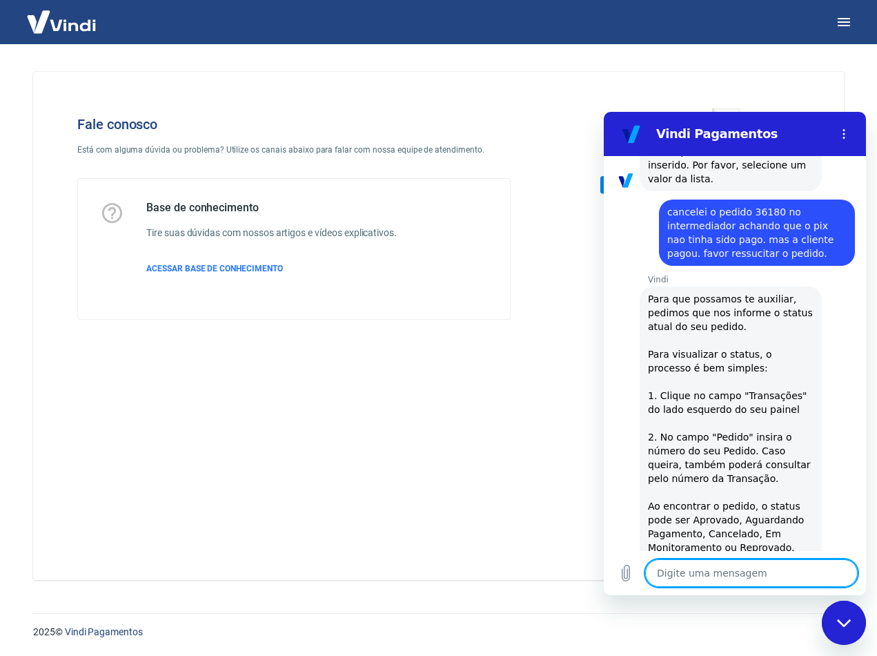
scroll to position [569, 0]
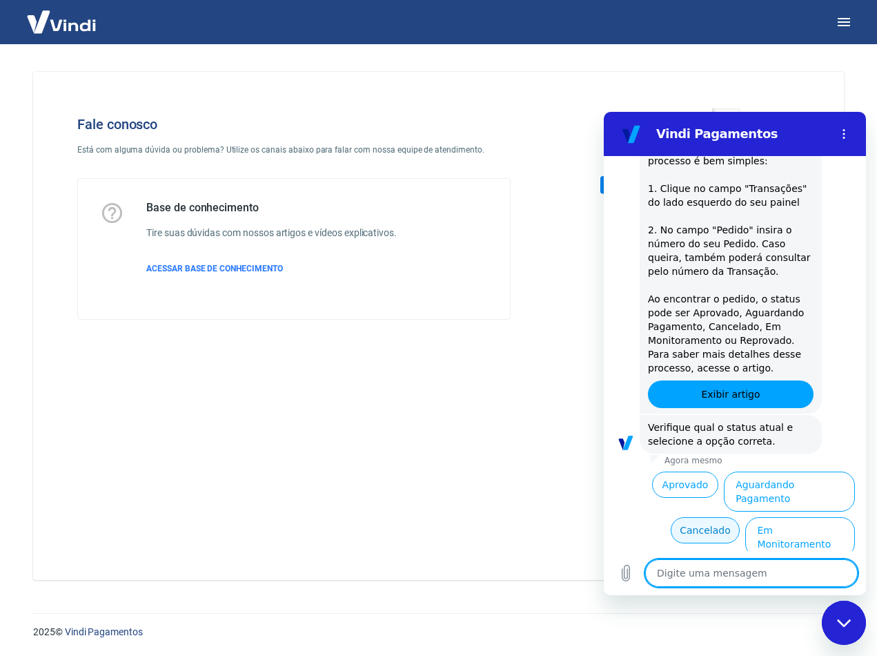
click at [699, 517] on button "Cancelado" at bounding box center [706, 530] width 70 height 26
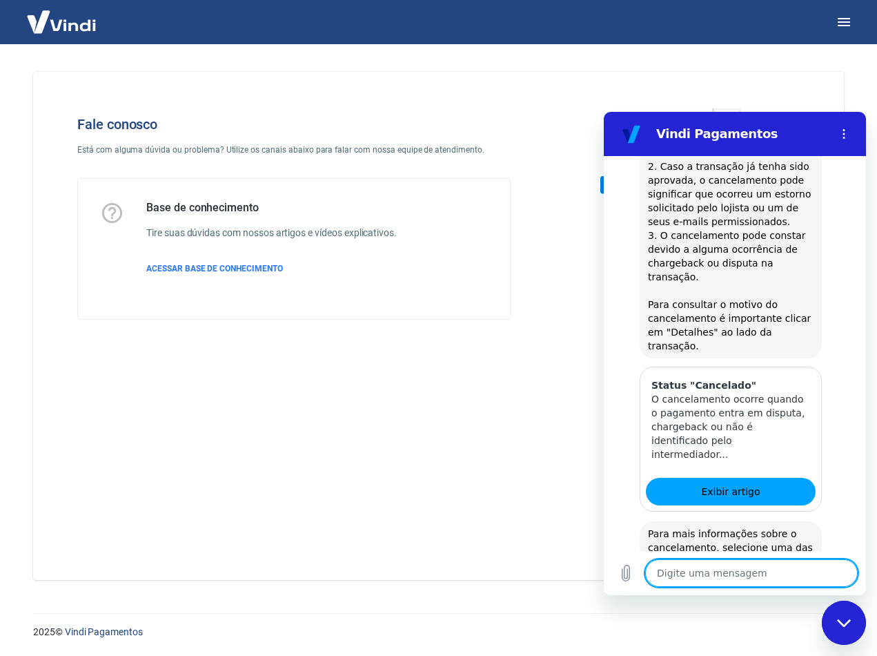
scroll to position [1028, 0]
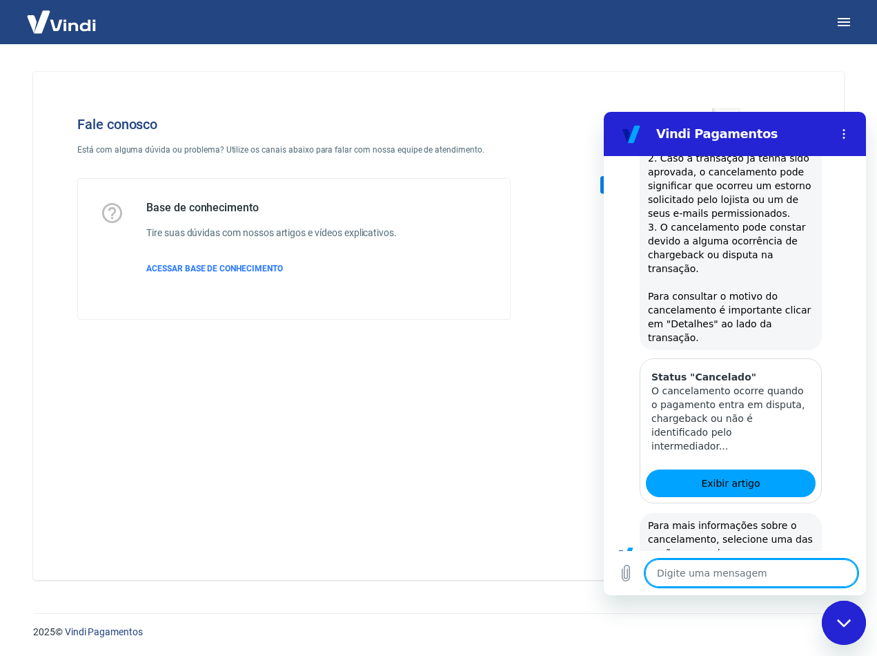
click at [765, 569] on textarea at bounding box center [751, 573] width 213 height 28
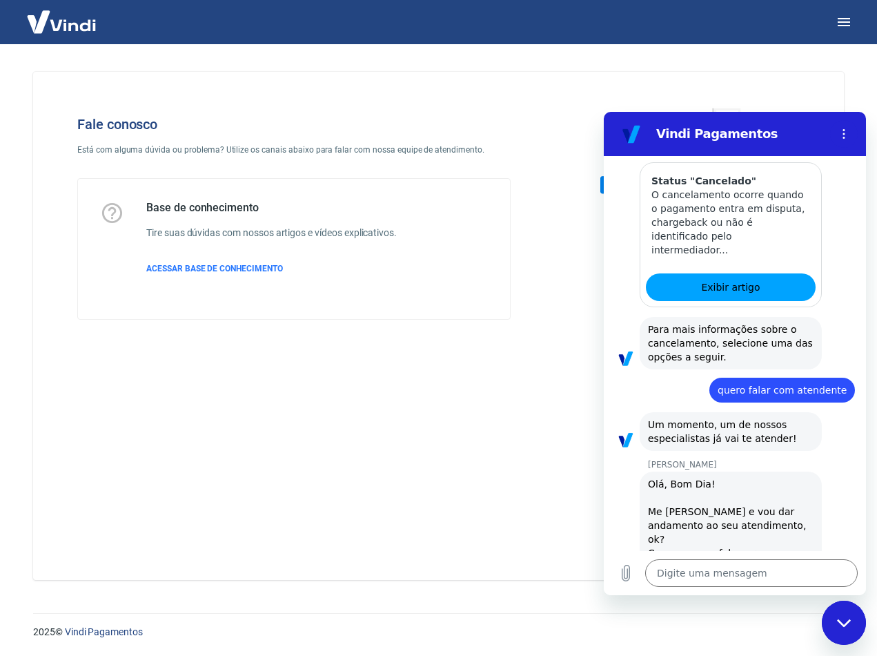
scroll to position [1226, 0]
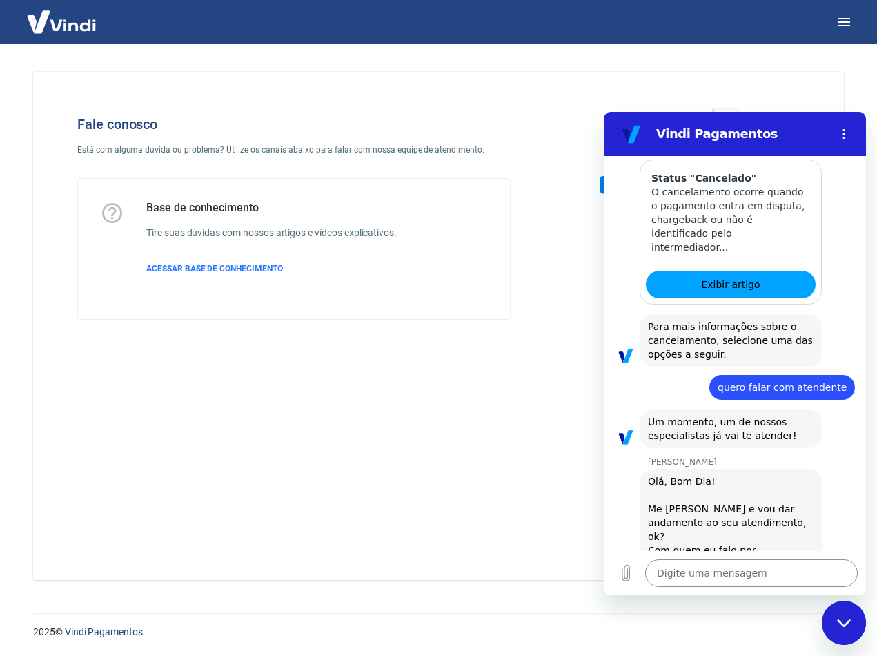
click at [766, 570] on textarea at bounding box center [751, 573] width 213 height 28
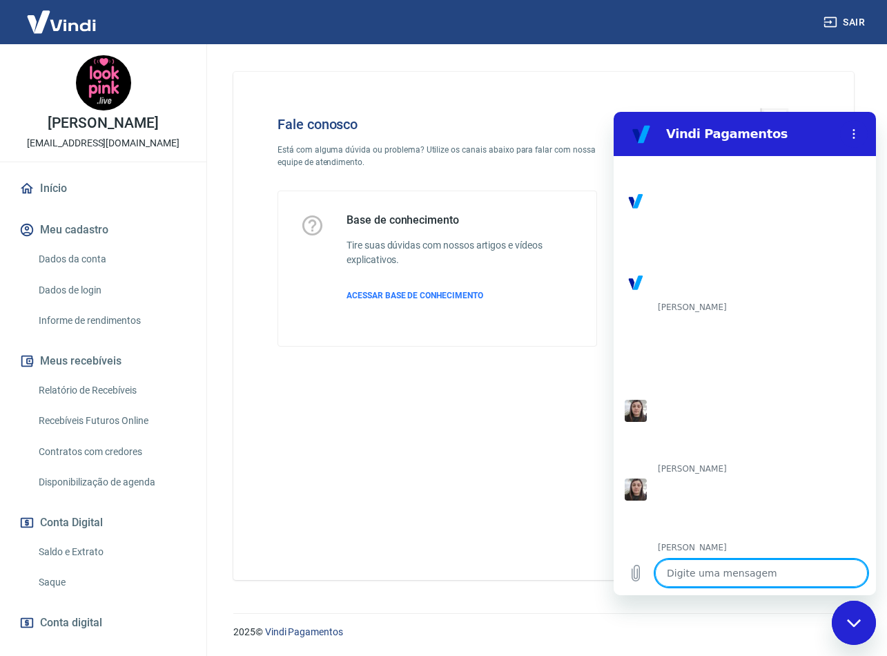
scroll to position [1384, 0]
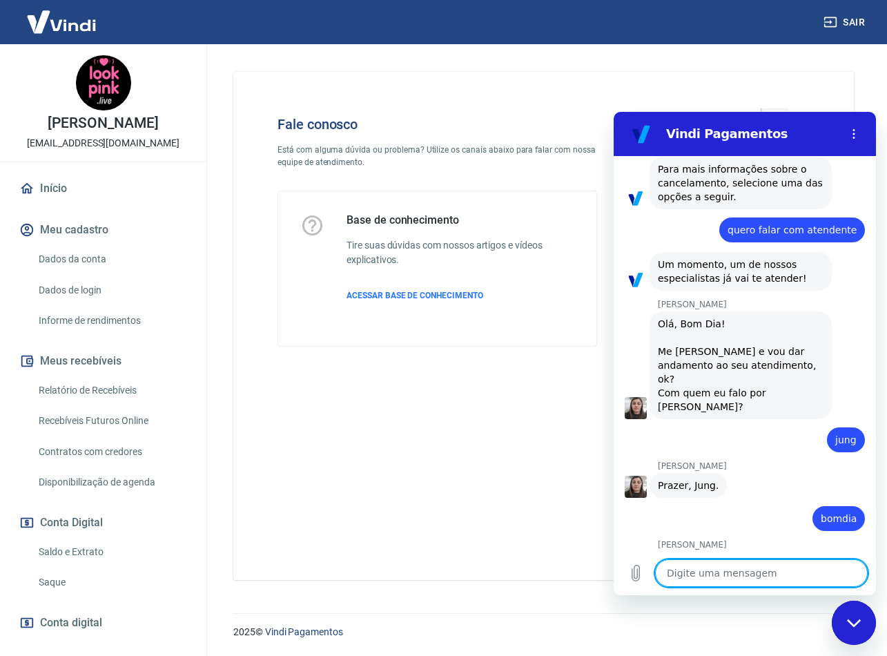
click at [754, 580] on textarea at bounding box center [761, 573] width 213 height 28
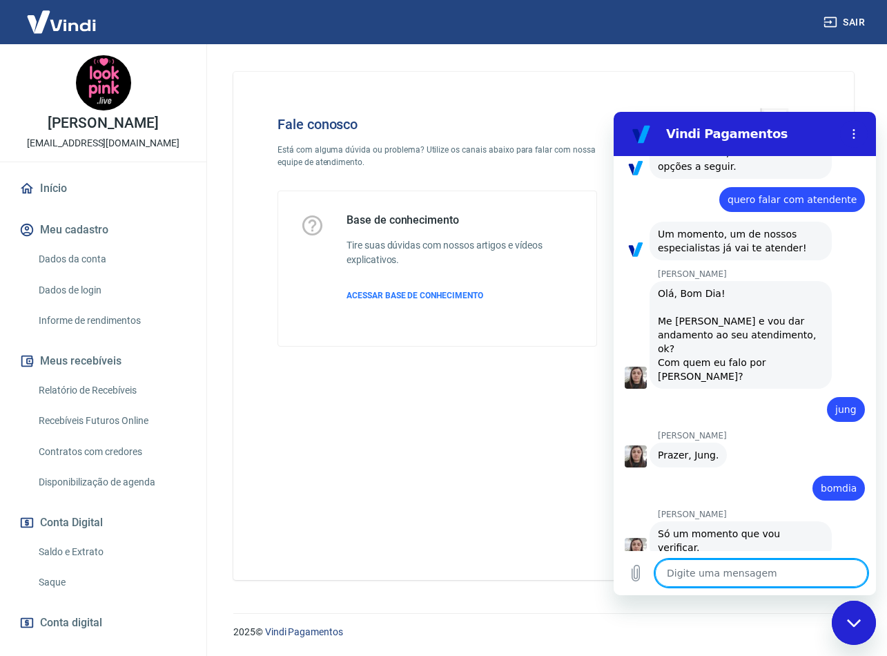
scroll to position [1417, 0]
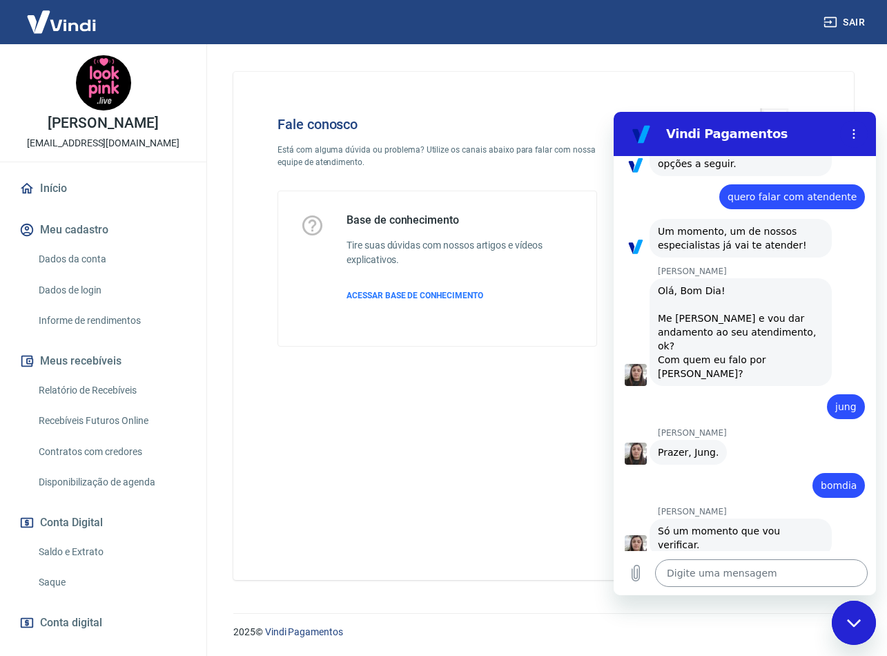
drag, startPoint x: 709, startPoint y: 570, endPoint x: 737, endPoint y: 573, distance: 28.4
click at [709, 570] on textarea at bounding box center [761, 573] width 213 height 28
paste textarea "TRANSAÇÃO 223797052 20/08/25 - 15:07"
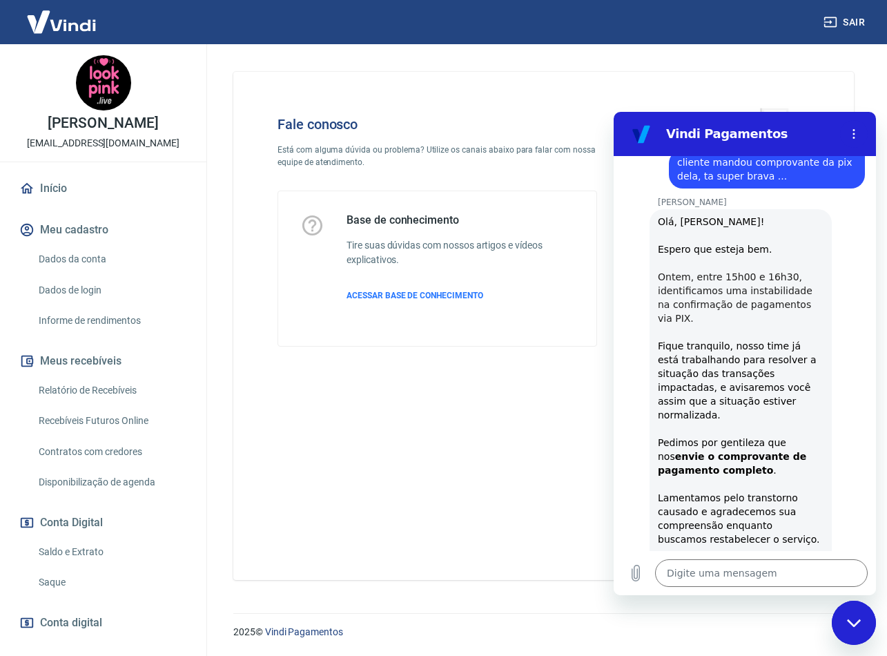
scroll to position [1929, 0]
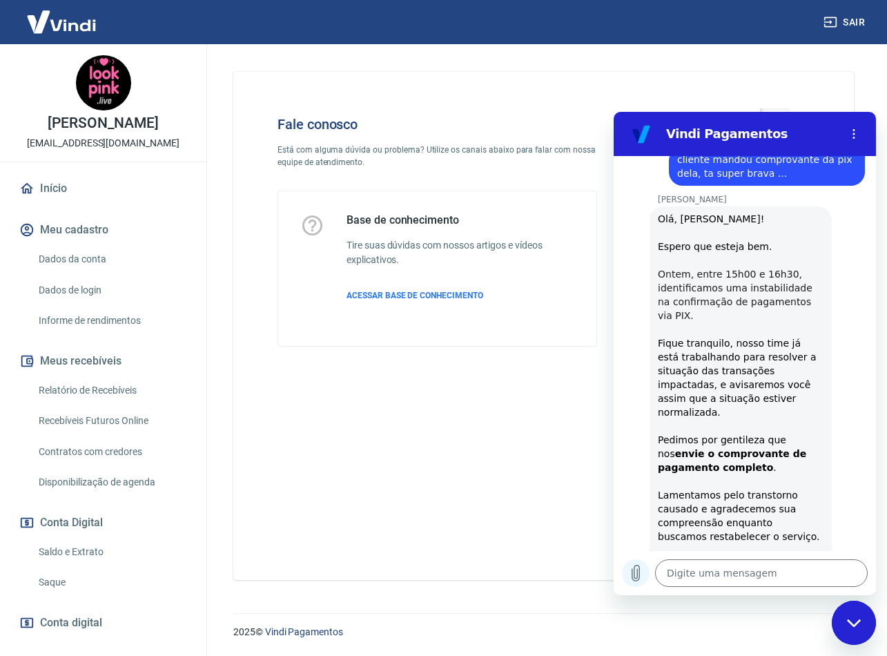
click at [632, 571] on icon "Carregar arquivo" at bounding box center [636, 573] width 8 height 16
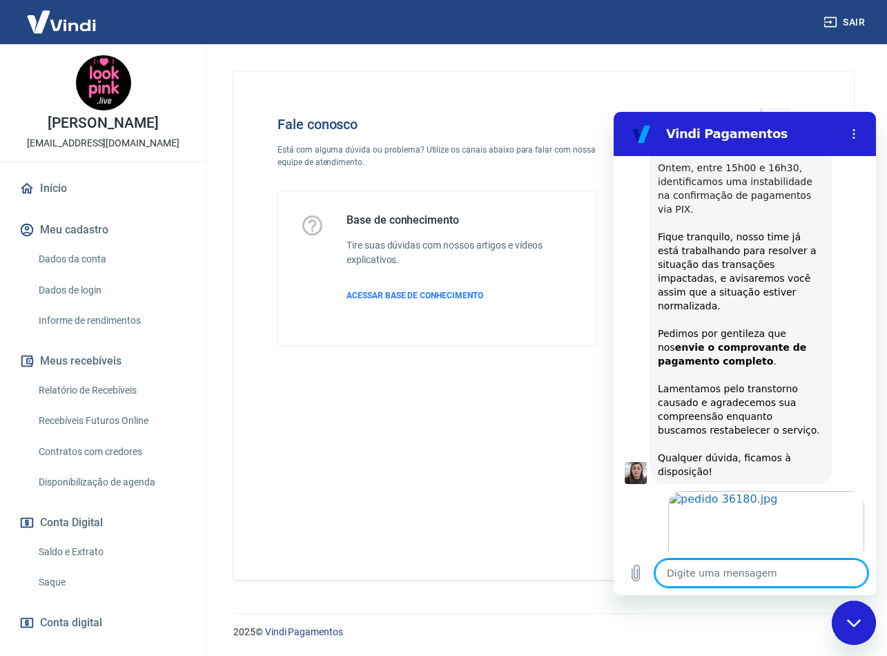
scroll to position [2038, 0]
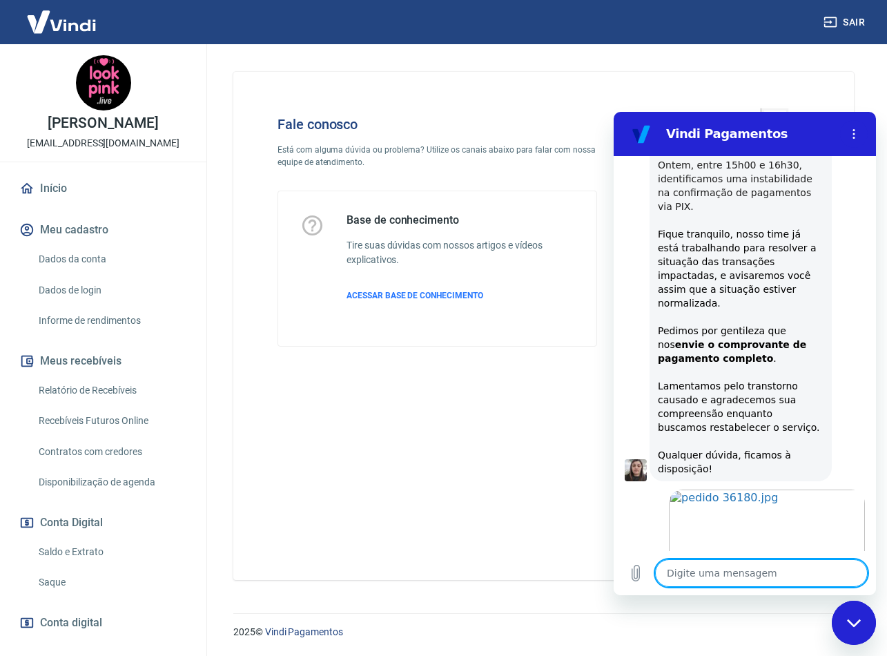
click at [753, 574] on textarea at bounding box center [761, 573] width 213 height 28
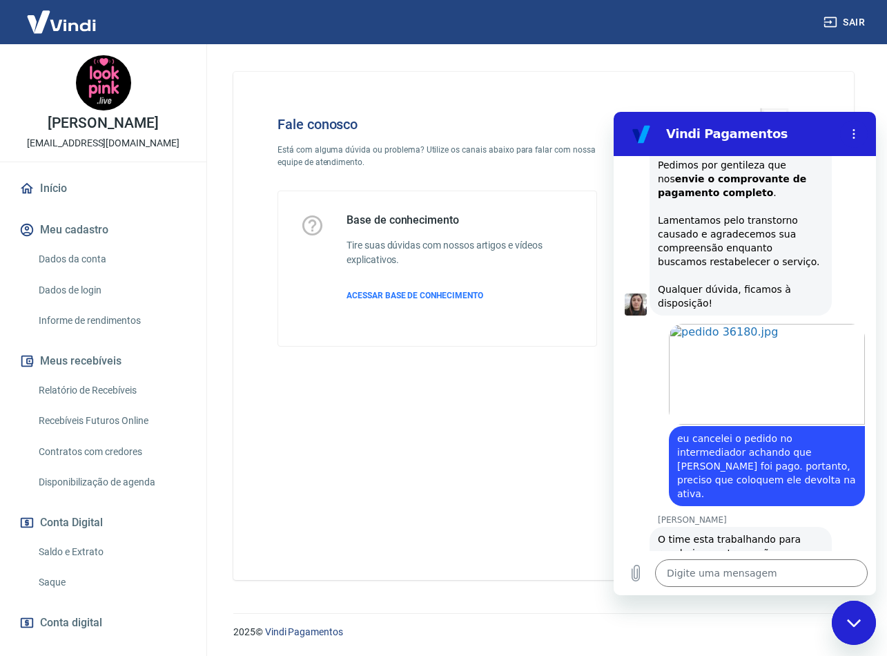
scroll to position [2206, 0]
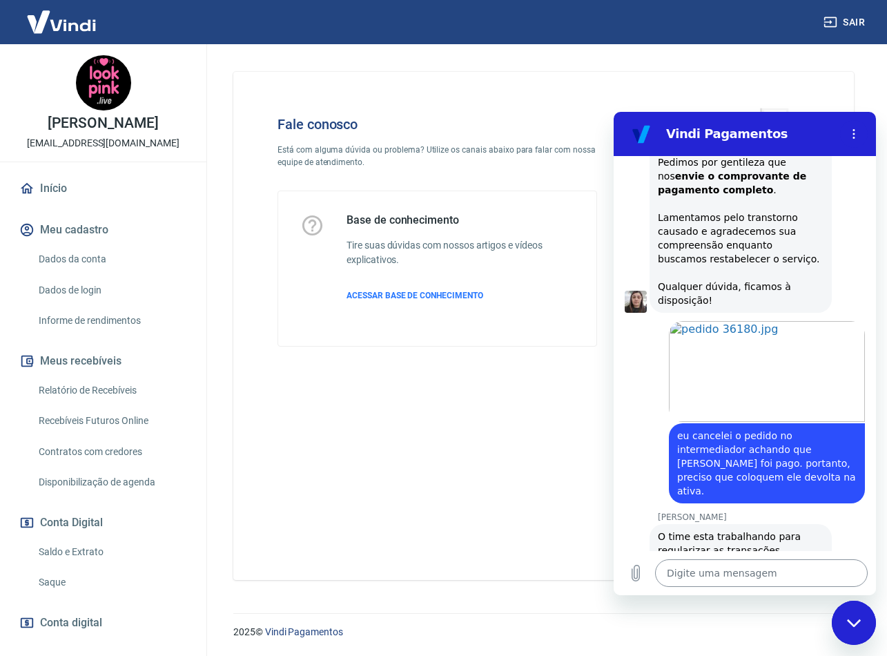
click at [764, 575] on textarea at bounding box center [761, 573] width 213 height 28
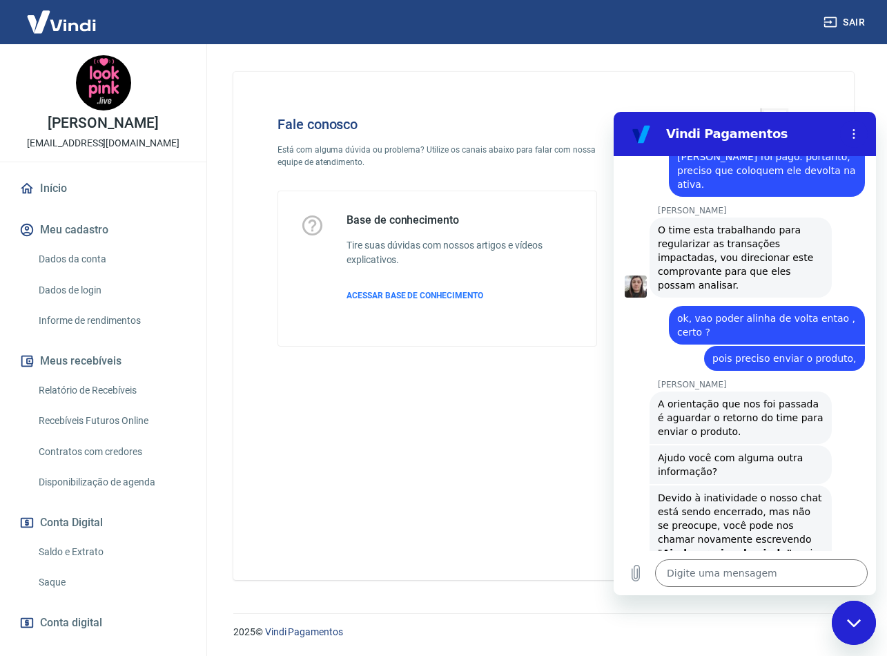
scroll to position [2516, 0]
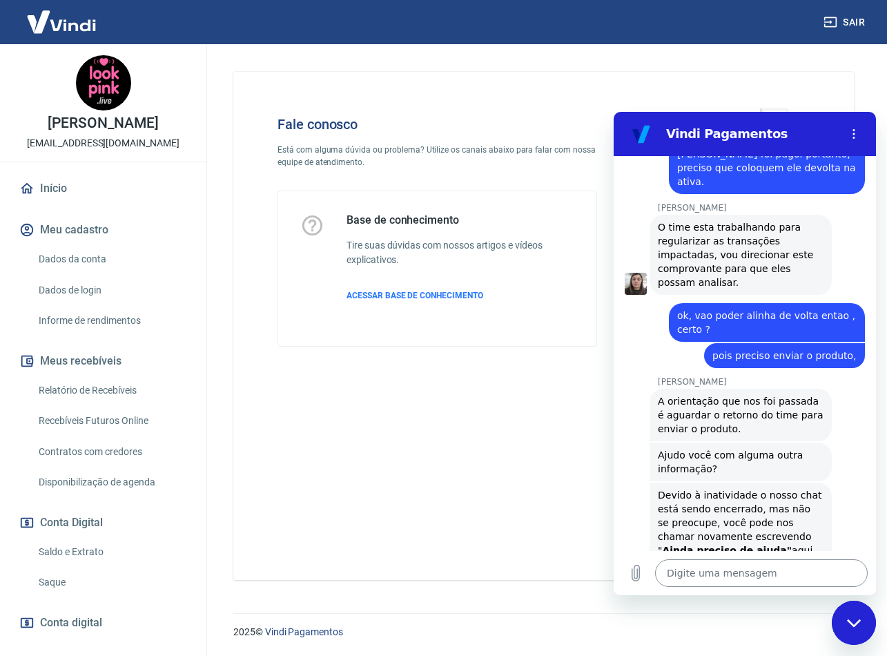
click at [794, 571] on textarea at bounding box center [761, 573] width 213 height 28
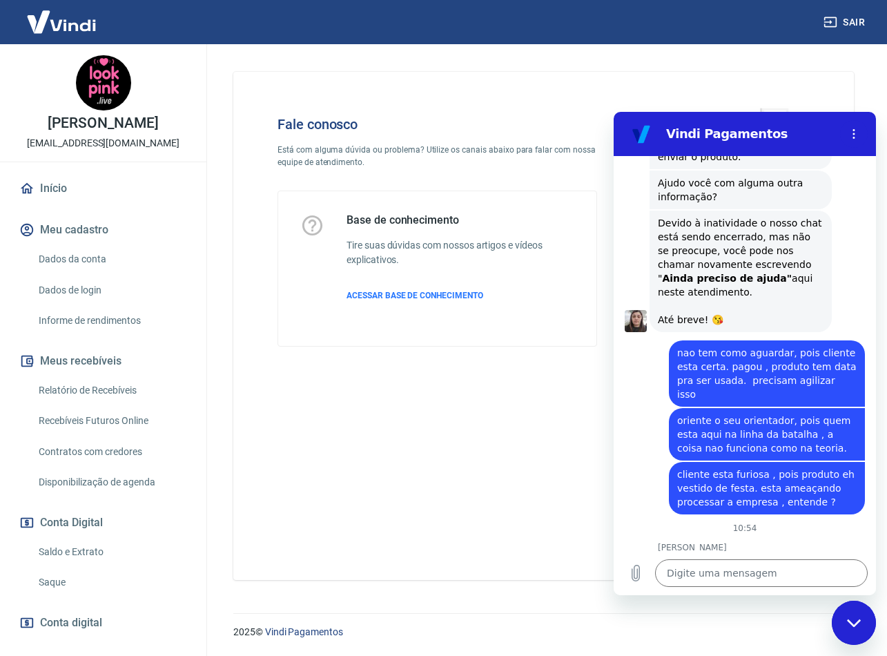
scroll to position [2790, 0]
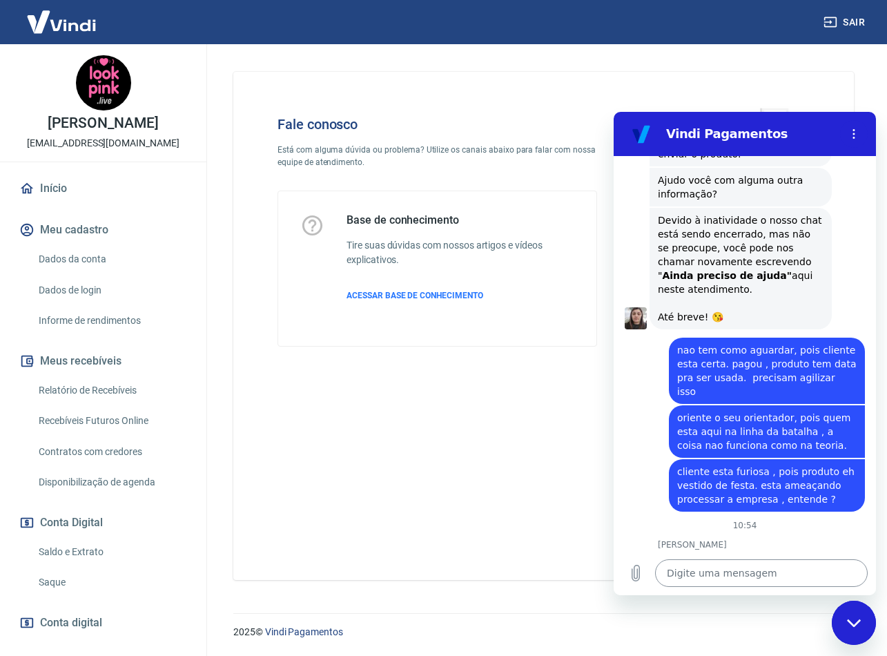
click at [752, 573] on textarea at bounding box center [761, 573] width 213 height 28
